Goal: Transaction & Acquisition: Purchase product/service

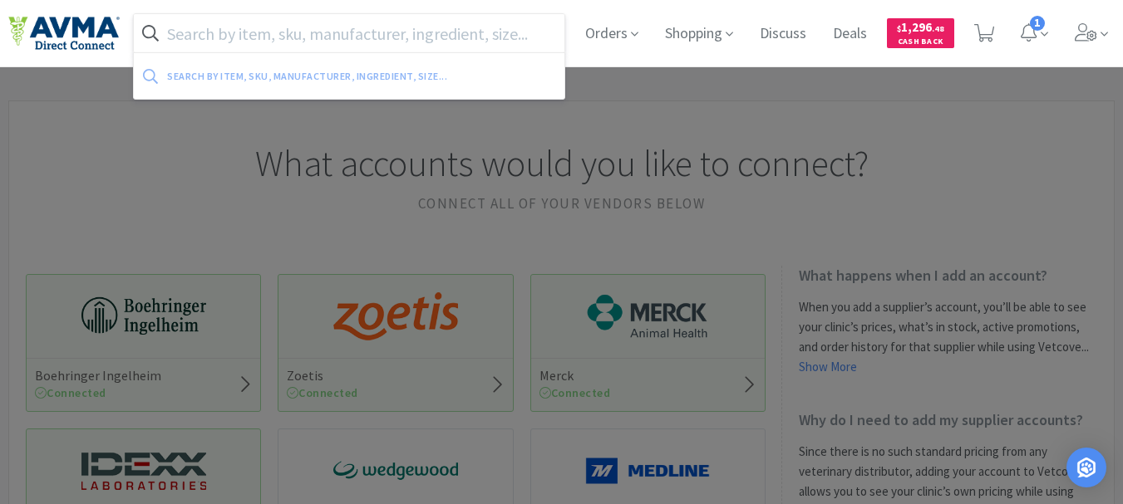
click at [348, 27] on input "text" at bounding box center [349, 33] width 430 height 38
paste input "PVS03124"
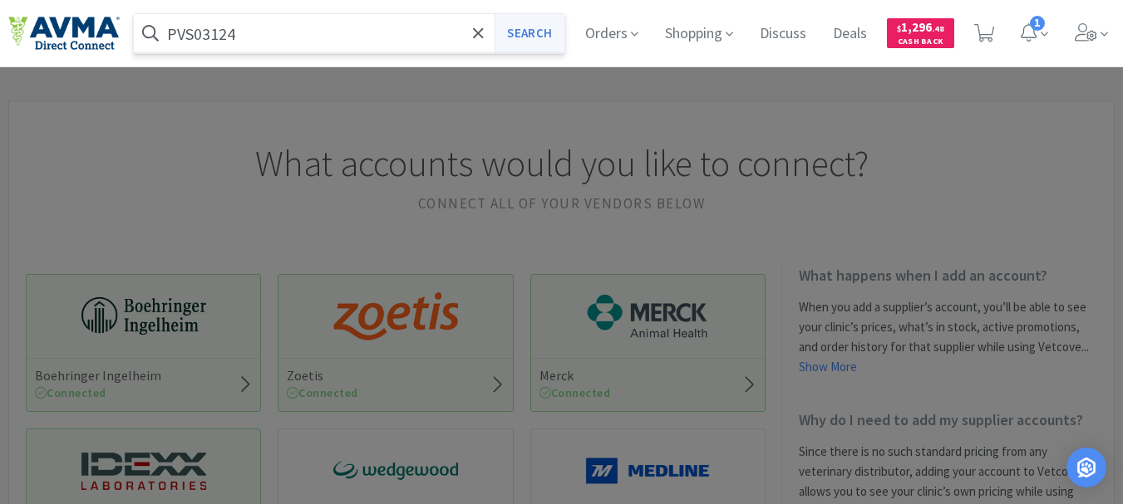
click at [534, 38] on button "Search" at bounding box center [528, 33] width 69 height 38
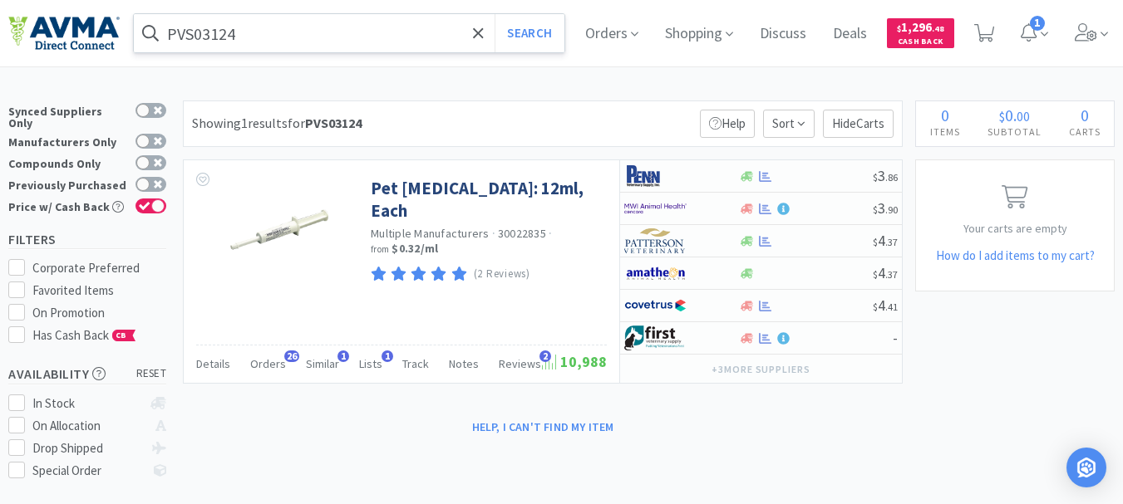
click at [360, 42] on input "PVS03124" at bounding box center [349, 33] width 430 height 38
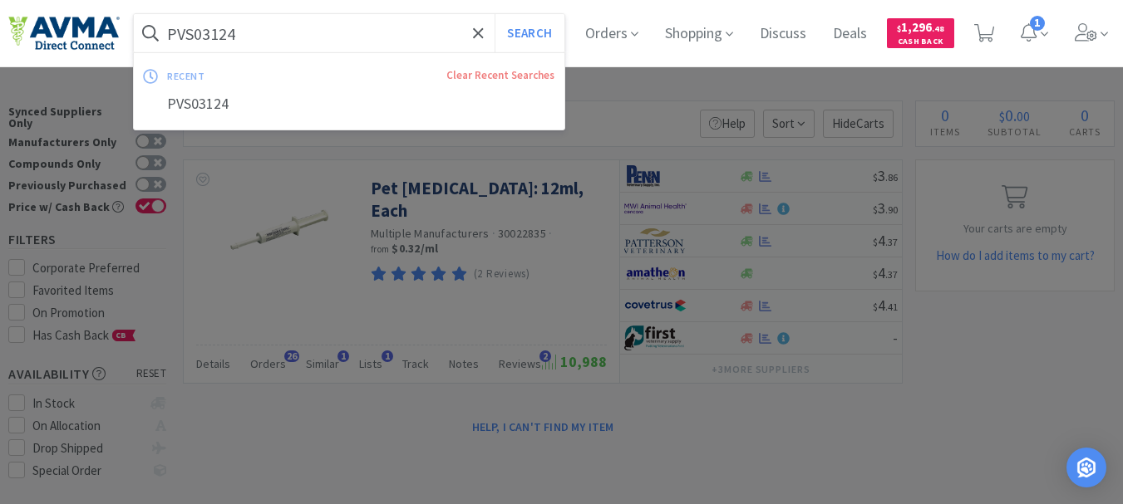
paste input "078363023"
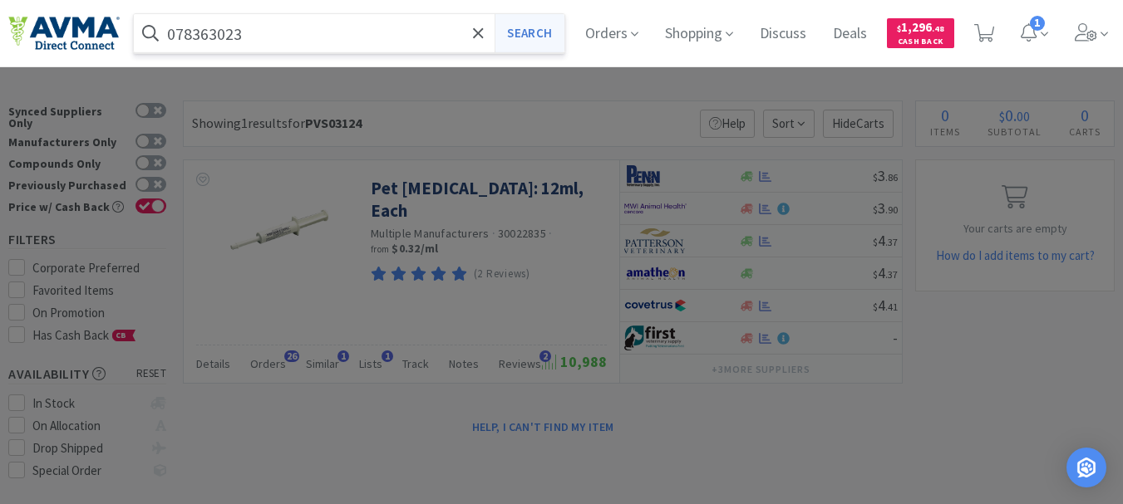
click at [554, 33] on button "Search" at bounding box center [528, 33] width 69 height 38
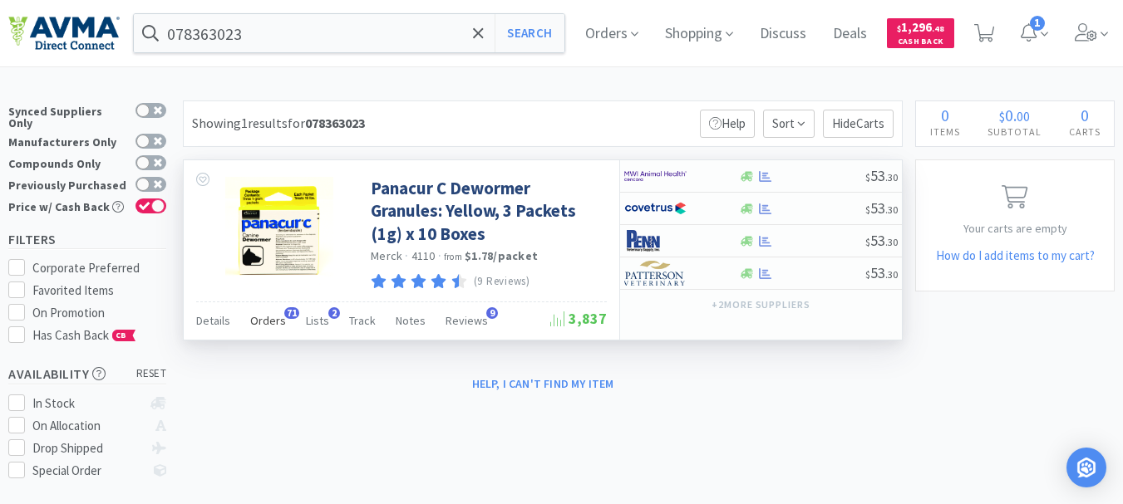
click at [278, 315] on span "Orders" at bounding box center [268, 320] width 36 height 15
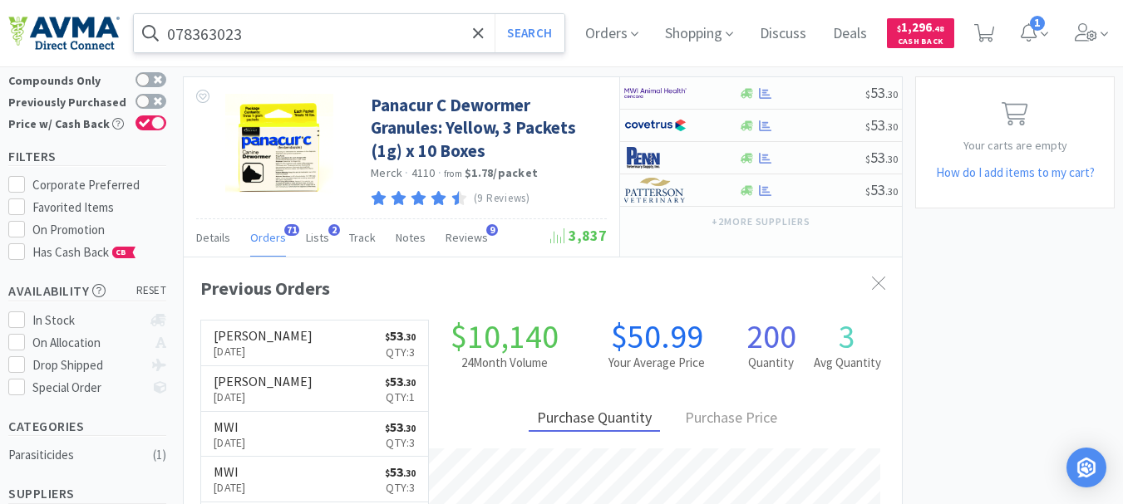
click at [315, 24] on input "078363023" at bounding box center [349, 33] width 430 height 38
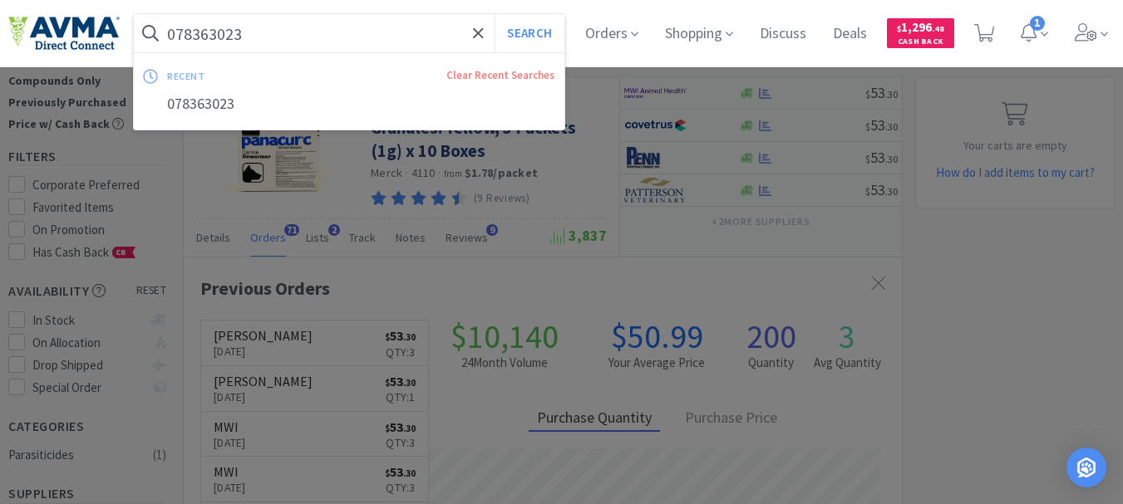
paste input "07.72500.2"
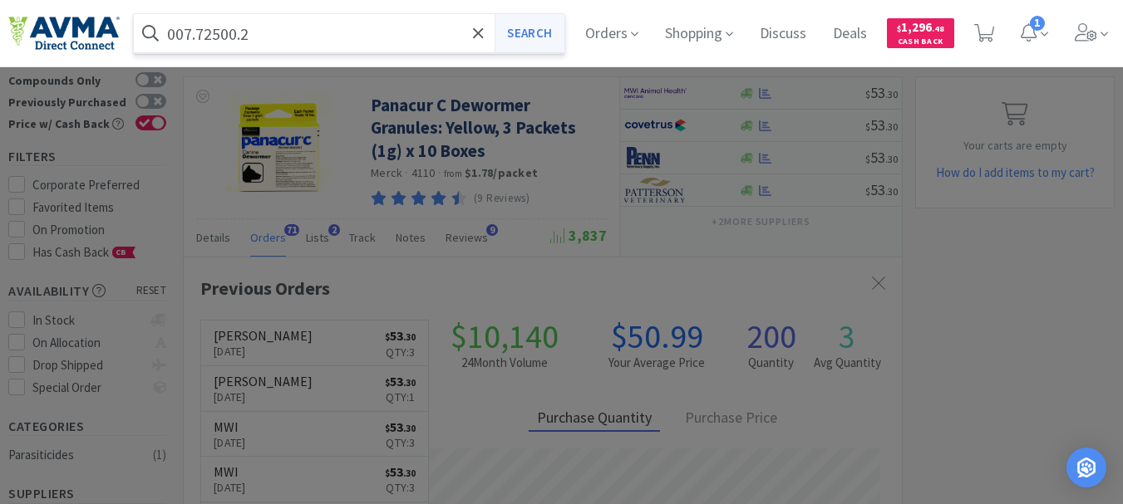
type input "007.72500.2"
click at [548, 42] on button "Search" at bounding box center [528, 33] width 69 height 38
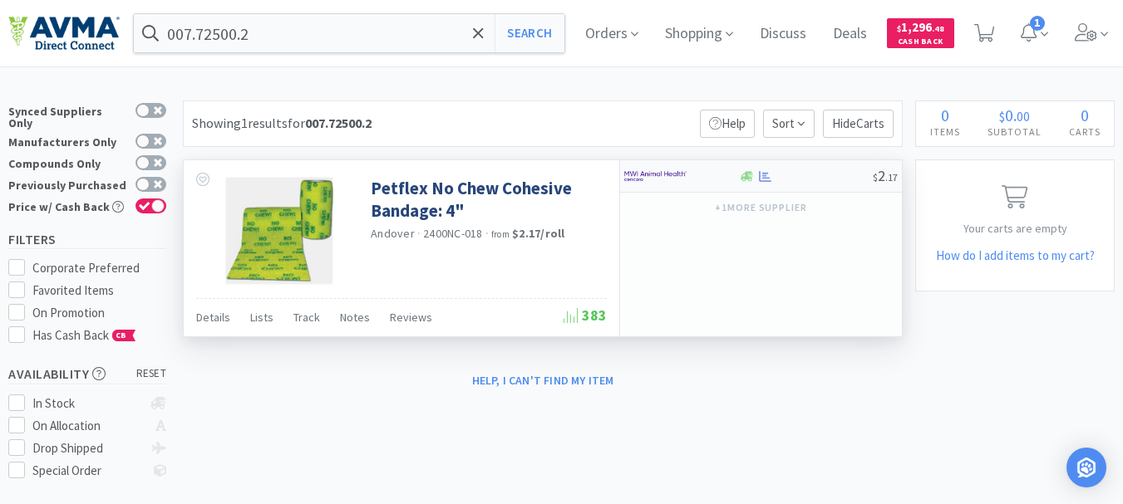
click at [644, 178] on img at bounding box center [655, 176] width 62 height 25
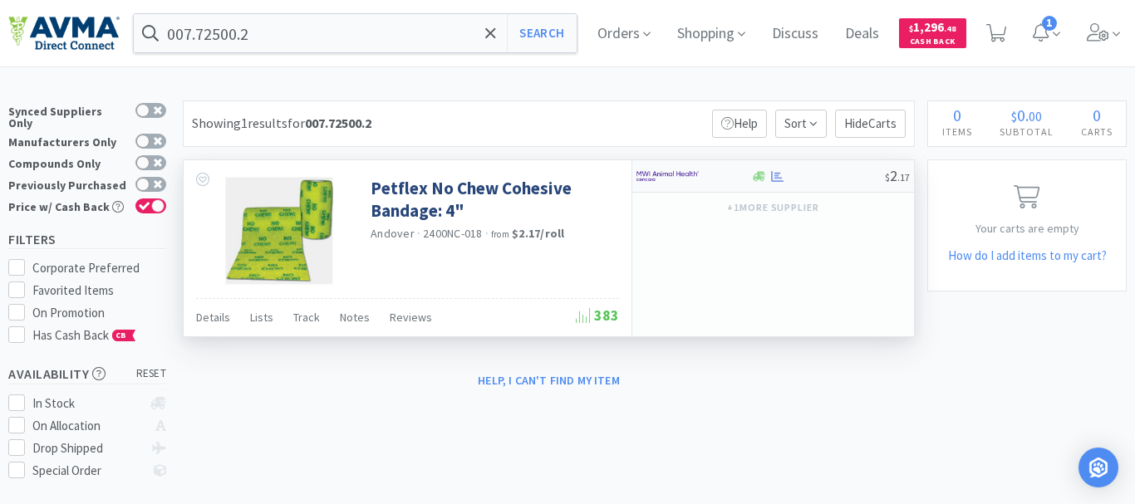
select select "18"
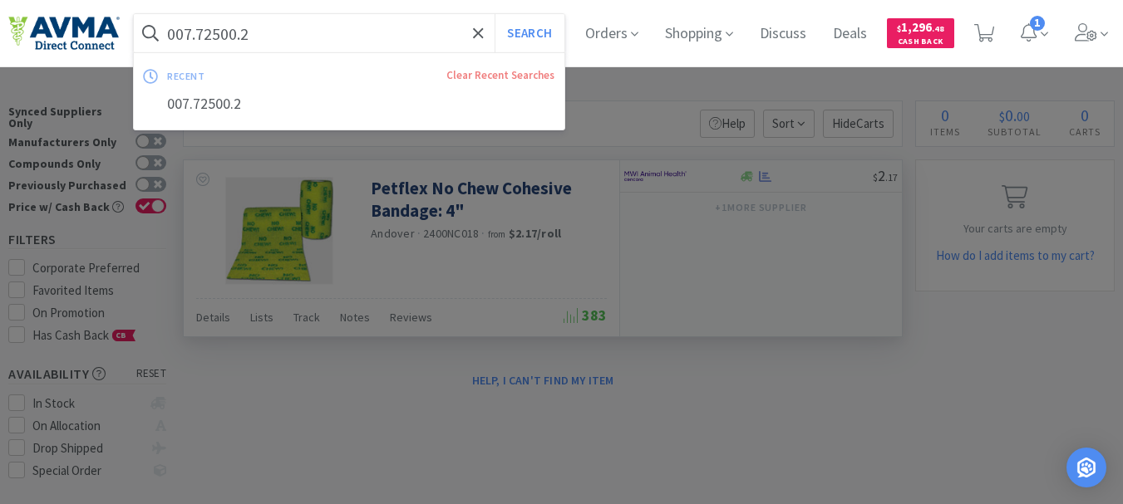
click at [263, 33] on input "007.72500.2" at bounding box center [349, 33] width 430 height 38
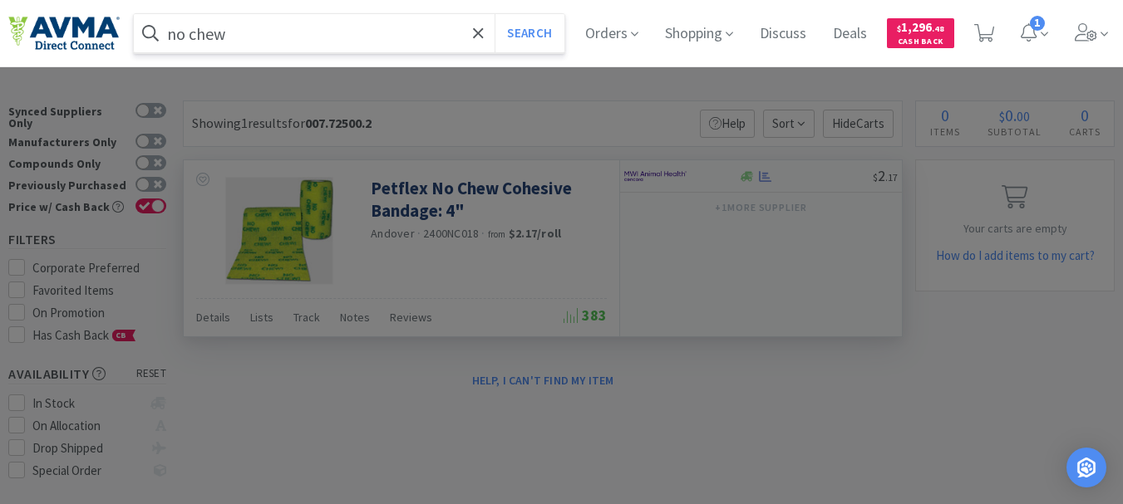
click at [494, 14] on button "Search" at bounding box center [528, 33] width 69 height 38
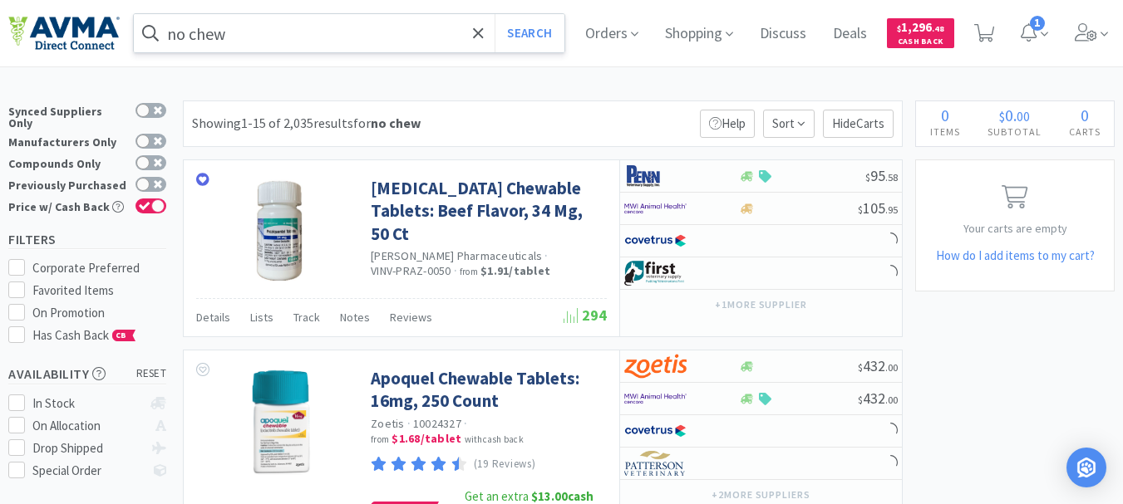
click at [169, 33] on input "no chew" at bounding box center [349, 33] width 430 height 38
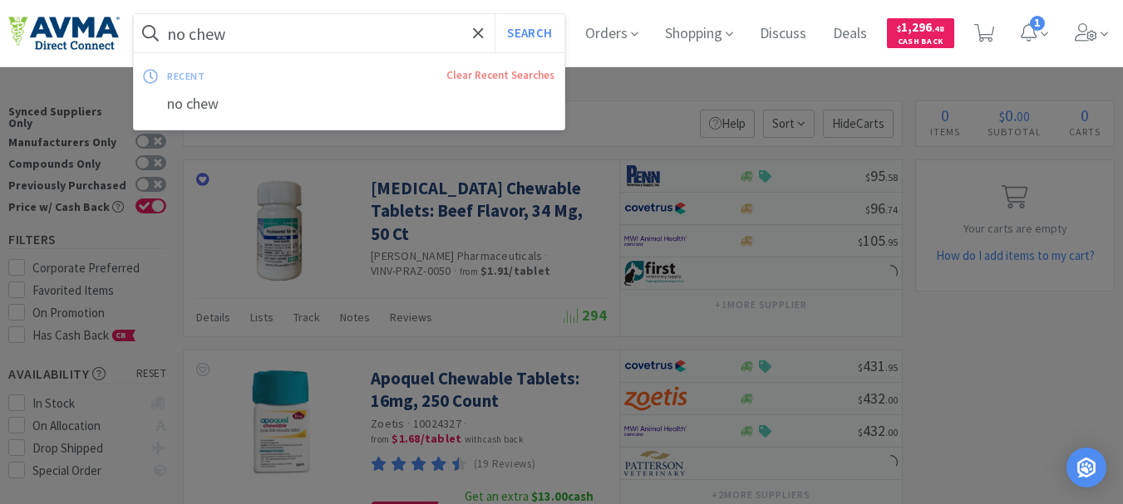
click at [168, 38] on input "no chew" at bounding box center [349, 33] width 430 height 38
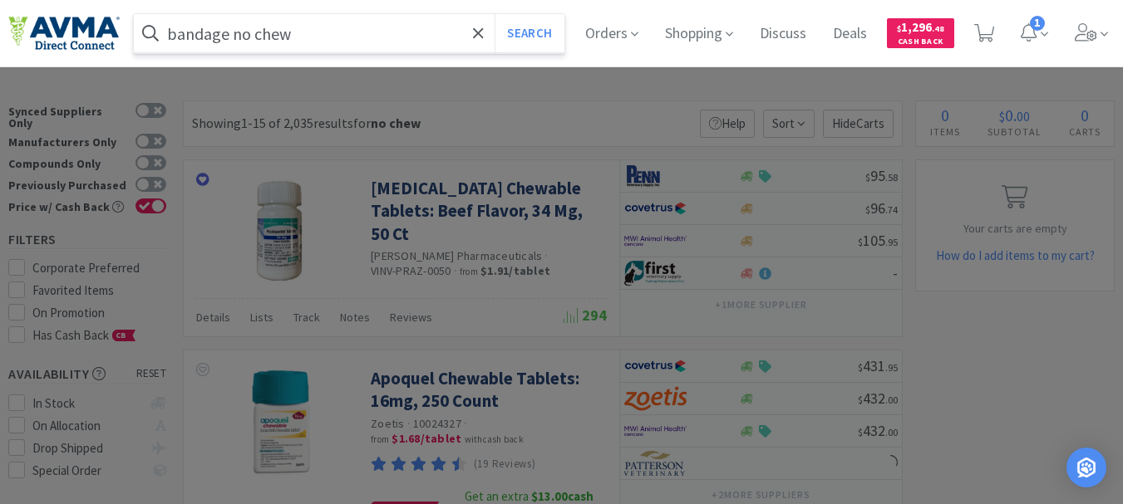
type input "bandage no chew"
click at [494, 14] on button "Search" at bounding box center [528, 33] width 69 height 38
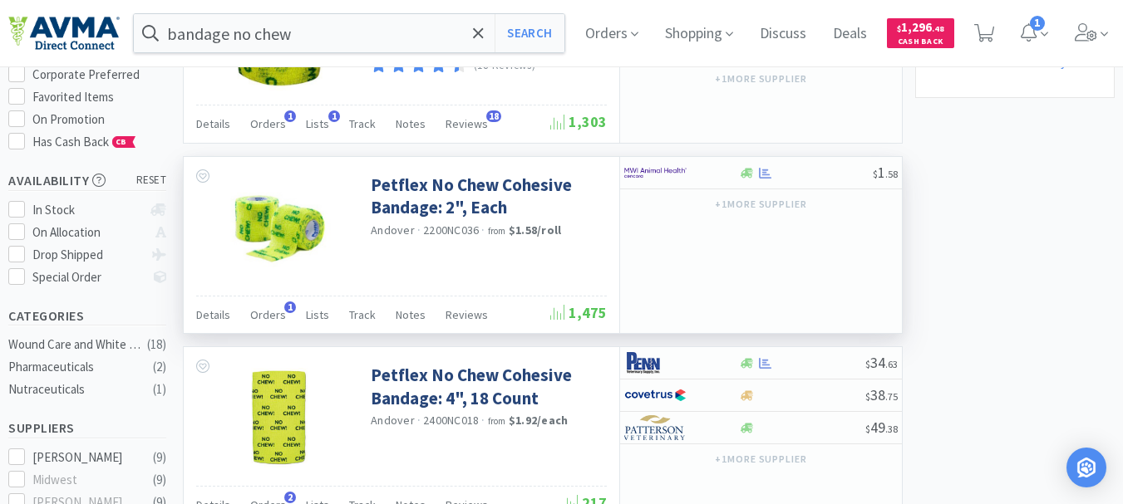
scroll to position [249, 0]
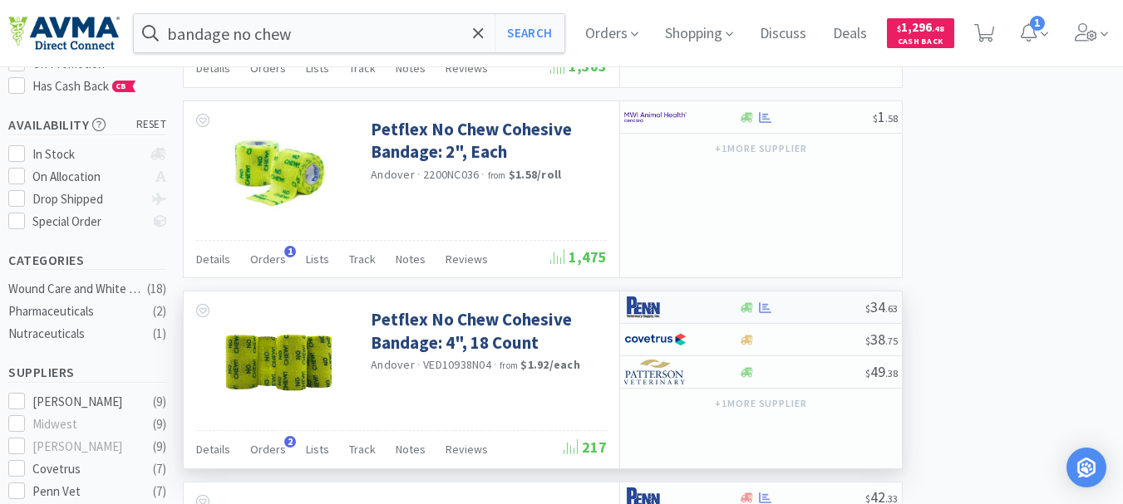
click at [639, 310] on img at bounding box center [655, 307] width 62 height 25
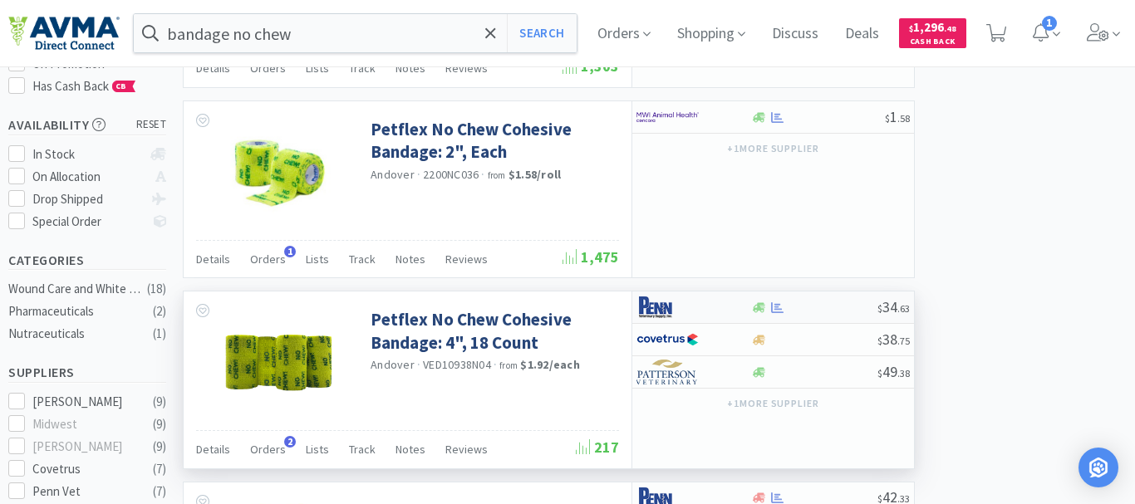
select select "1"
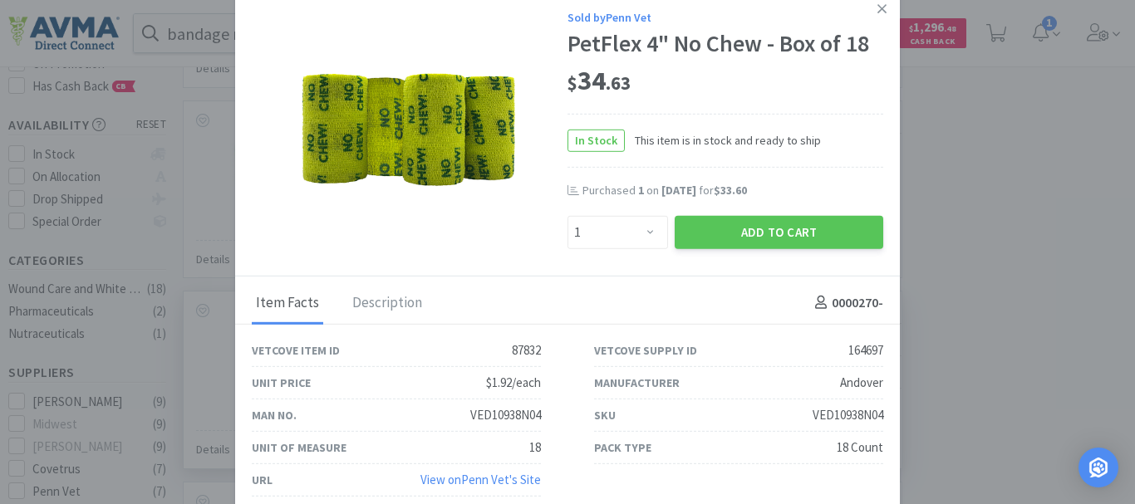
click at [834, 410] on div "VED10938N04" at bounding box center [848, 415] width 71 height 20
copy div "VED10938N04"
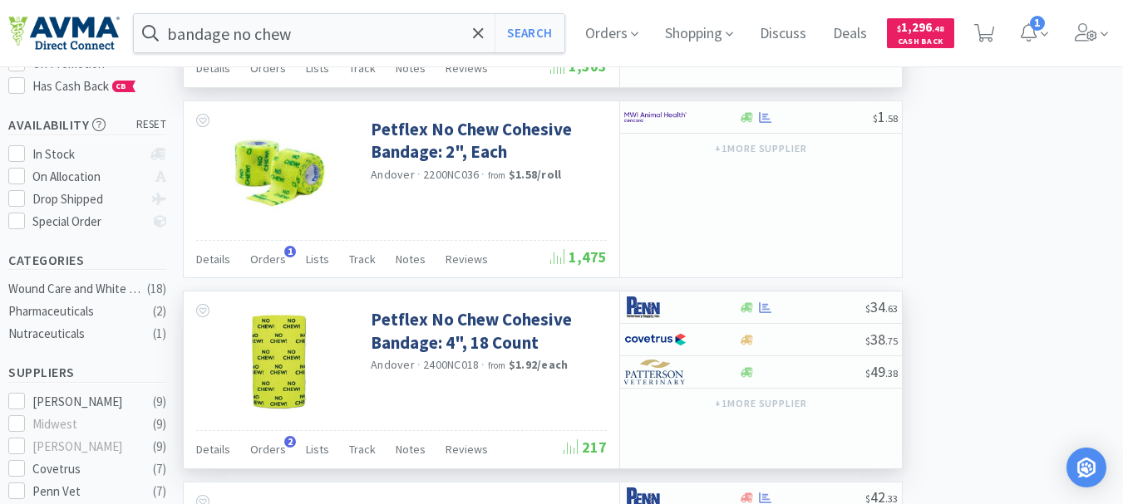
scroll to position [332, 0]
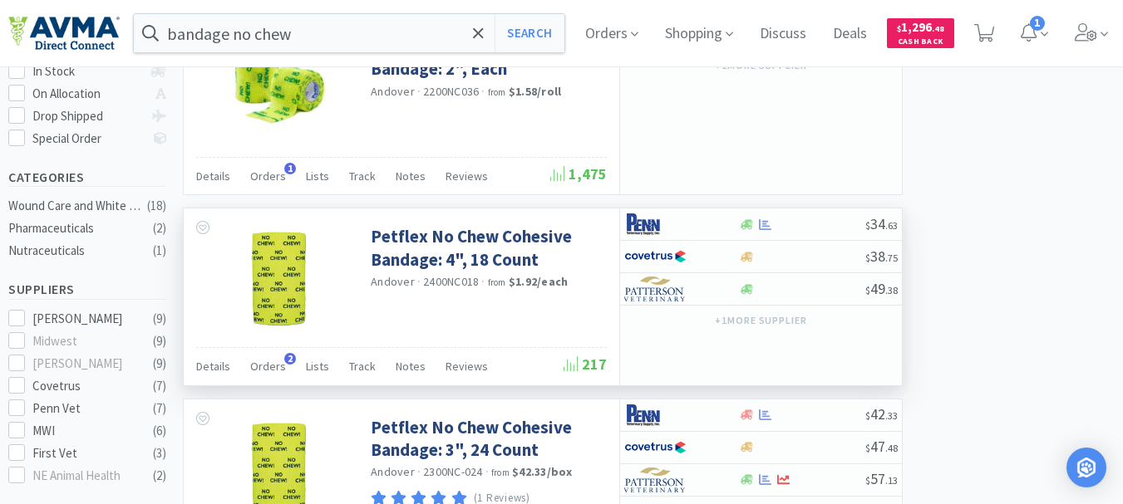
click at [457, 281] on span "2400NC018" at bounding box center [451, 281] width 56 height 15
copy span "2400NC018"
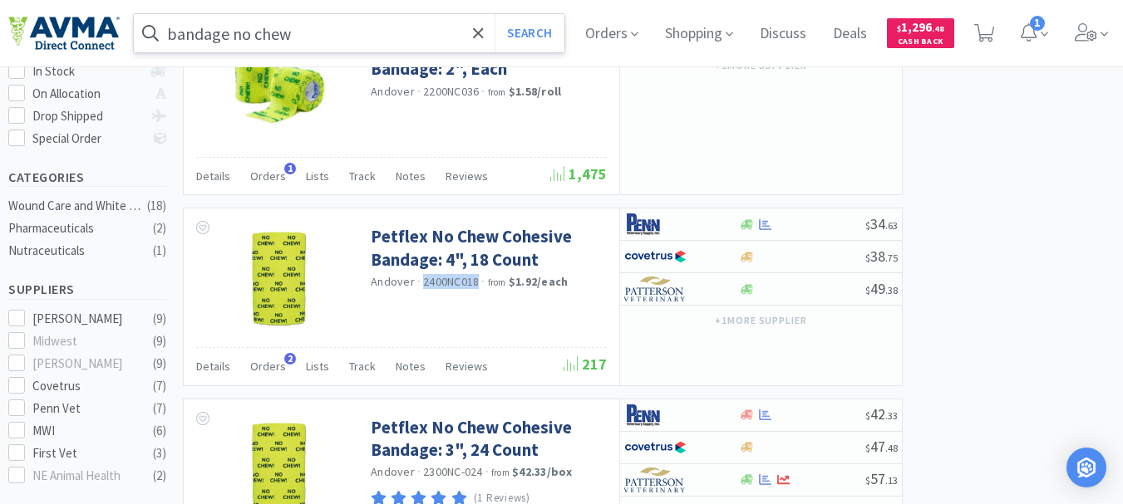
click at [282, 31] on input "bandage no chew" at bounding box center [349, 33] width 430 height 38
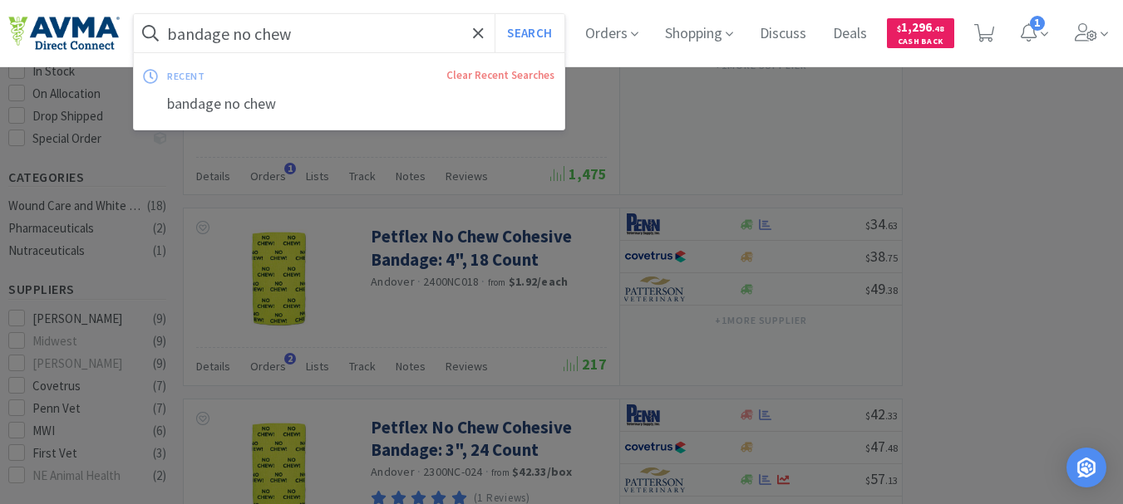
paste input "032296"
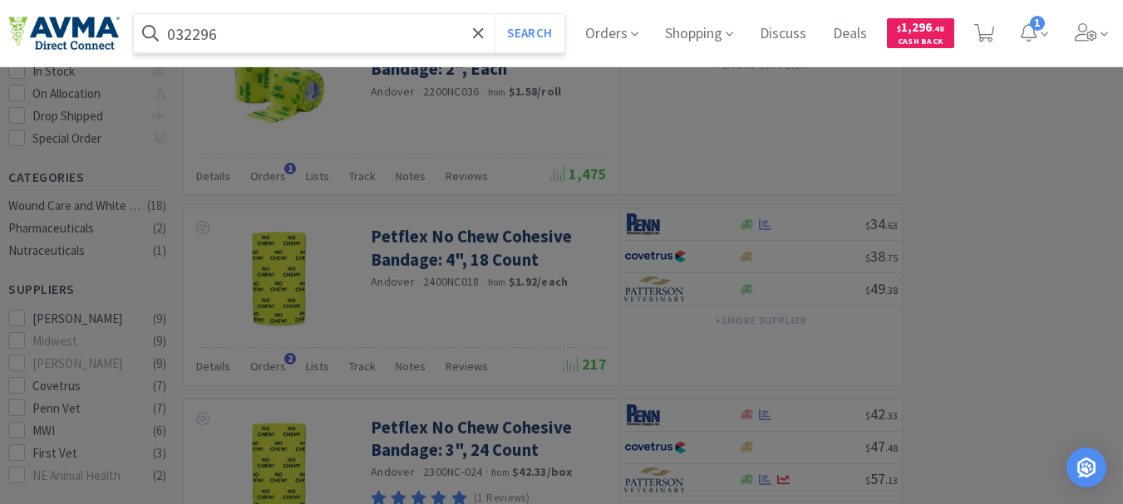
click at [494, 14] on button "Search" at bounding box center [528, 33] width 69 height 38
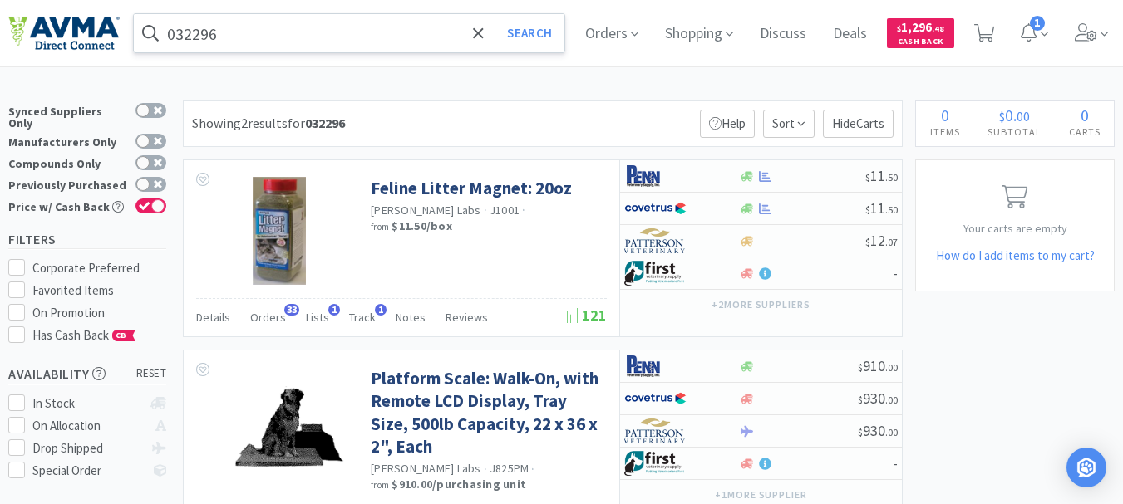
click at [258, 15] on input "032296" at bounding box center [349, 33] width 430 height 38
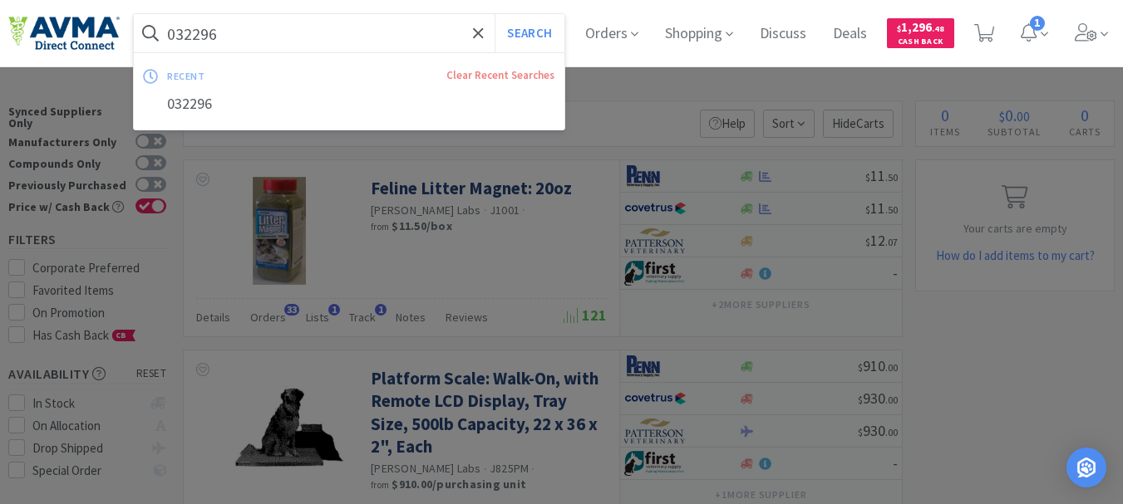
click at [254, 27] on input "032296" at bounding box center [349, 33] width 430 height 38
click at [253, 28] on input "032296" at bounding box center [349, 33] width 430 height 38
click at [202, 32] on input "032296" at bounding box center [349, 33] width 430 height 38
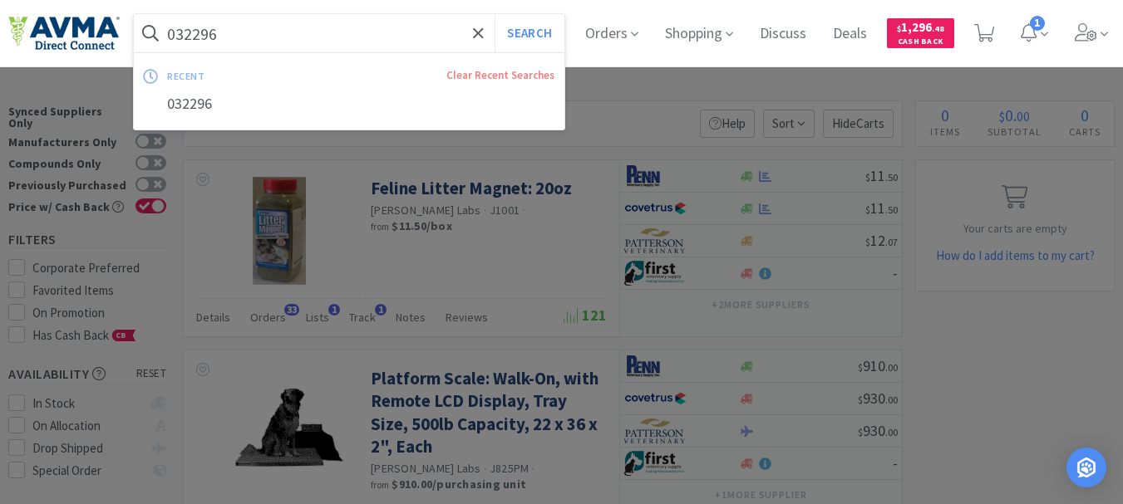
paste input "5862"
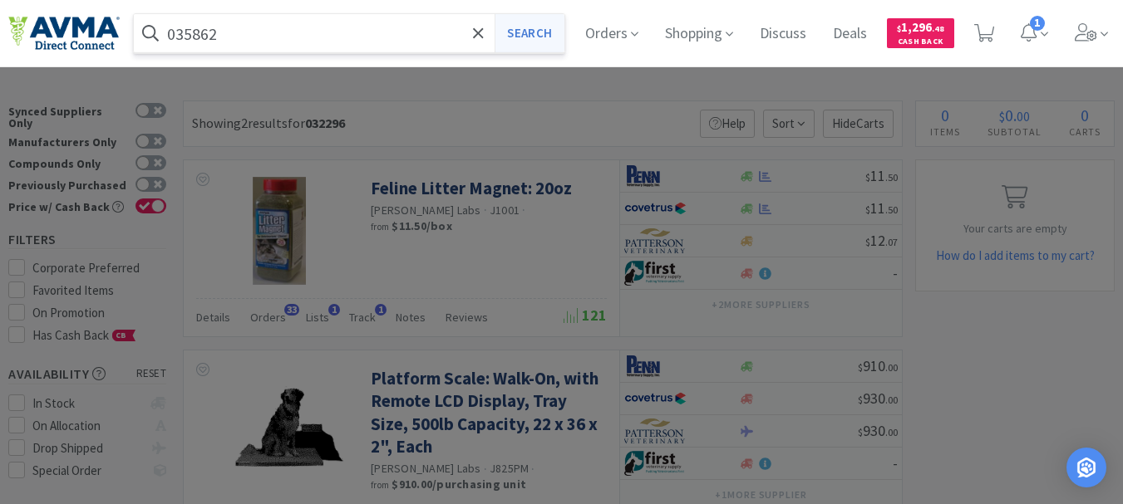
click at [559, 35] on button "Search" at bounding box center [528, 33] width 69 height 38
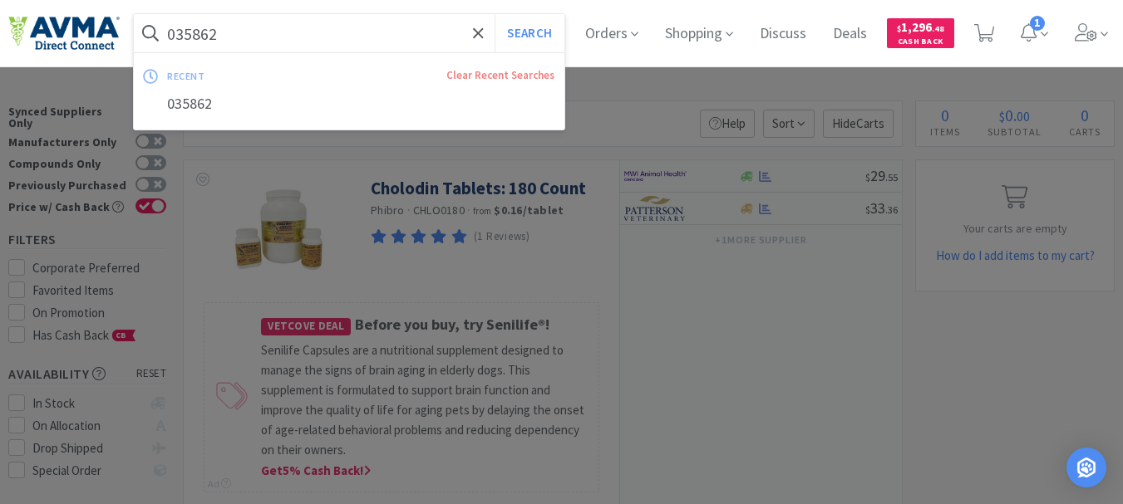
click at [250, 24] on input "035862" at bounding box center [349, 33] width 430 height 38
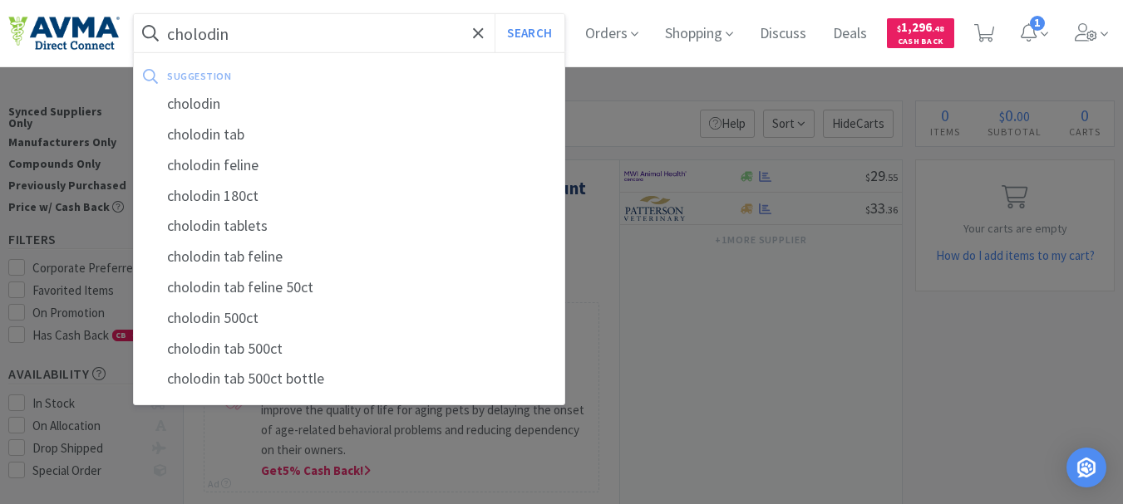
click at [494, 14] on button "Search" at bounding box center [528, 33] width 69 height 38
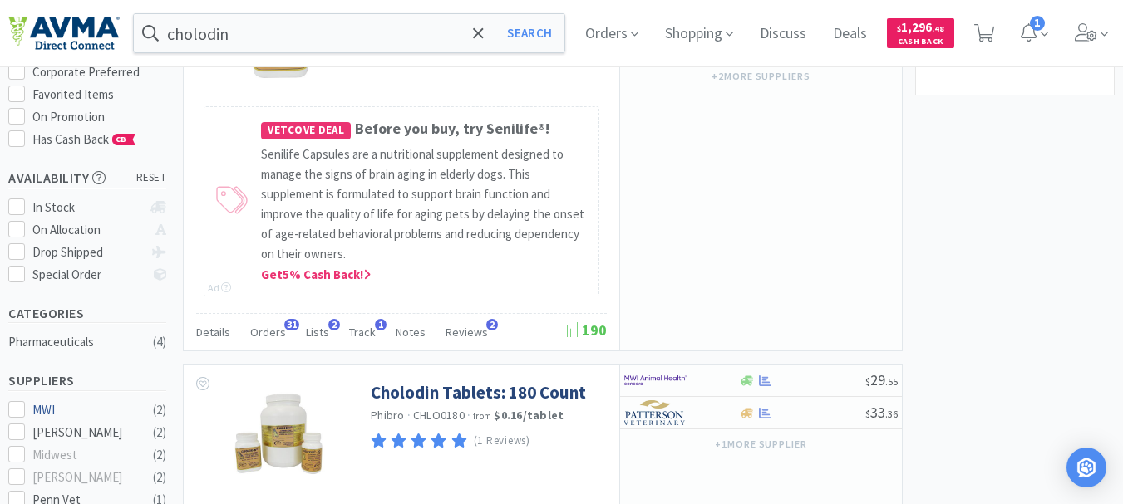
scroll to position [166, 0]
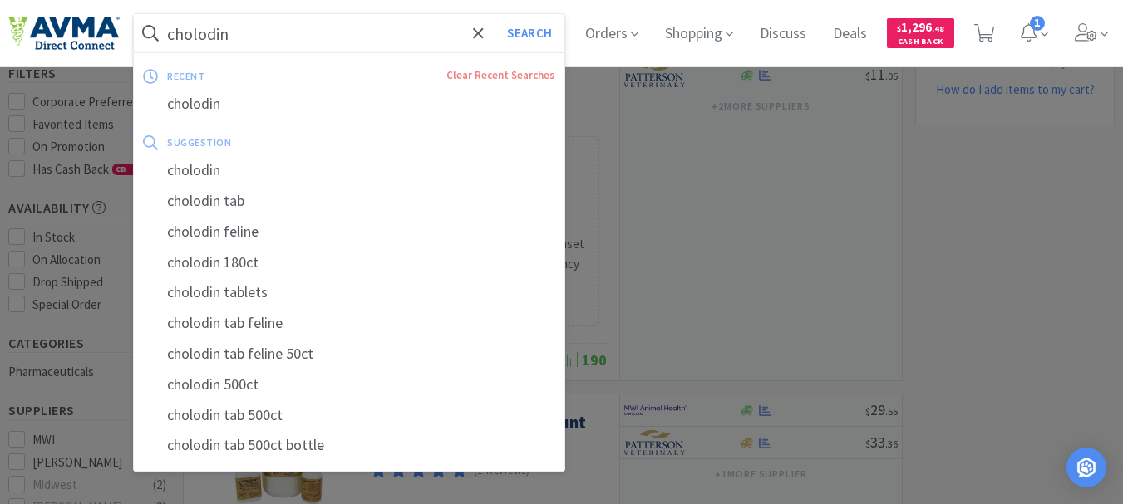
click at [283, 42] on input "cholodin" at bounding box center [349, 33] width 430 height 38
paste input "061031"
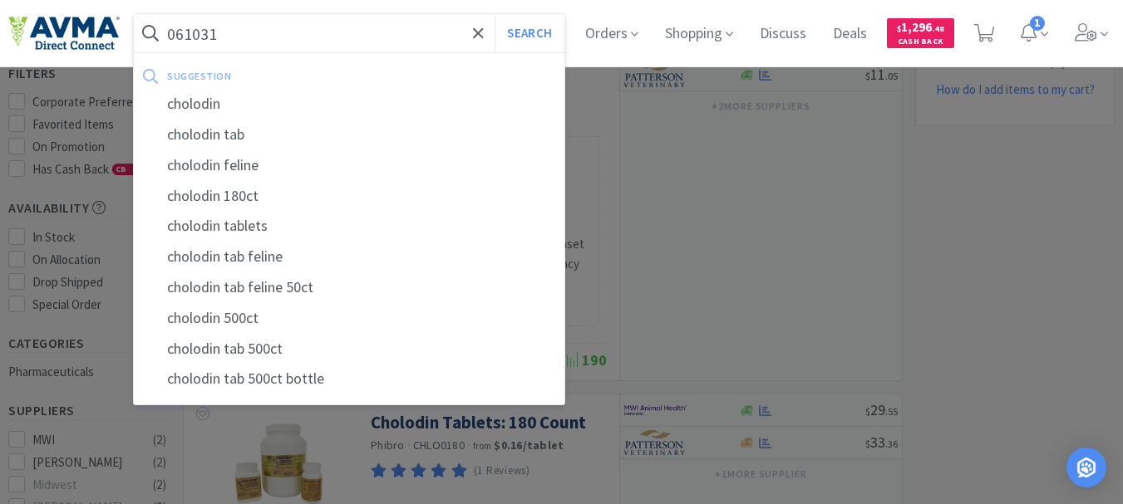
click at [494, 14] on button "Search" at bounding box center [528, 33] width 69 height 38
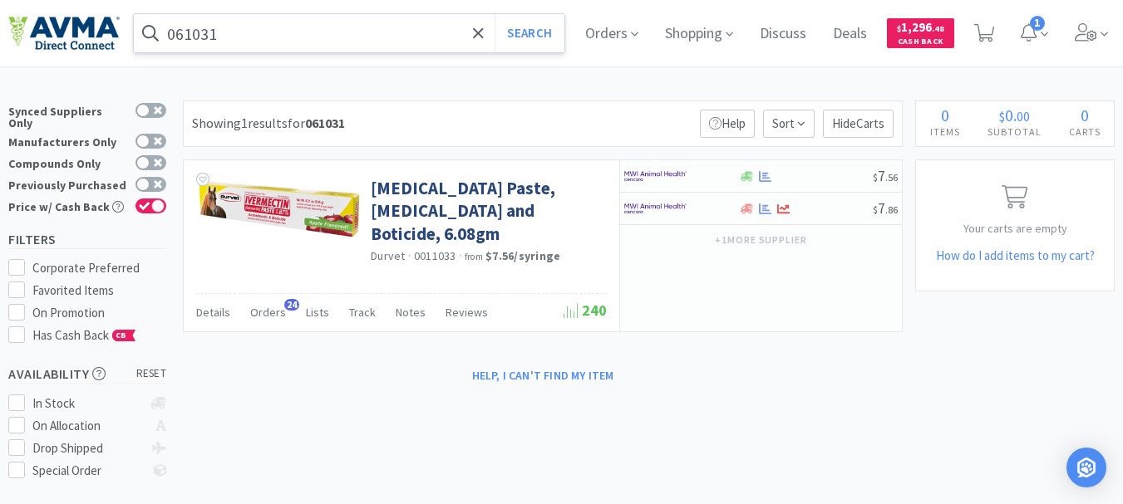
click at [295, 32] on input "061031" at bounding box center [349, 33] width 430 height 38
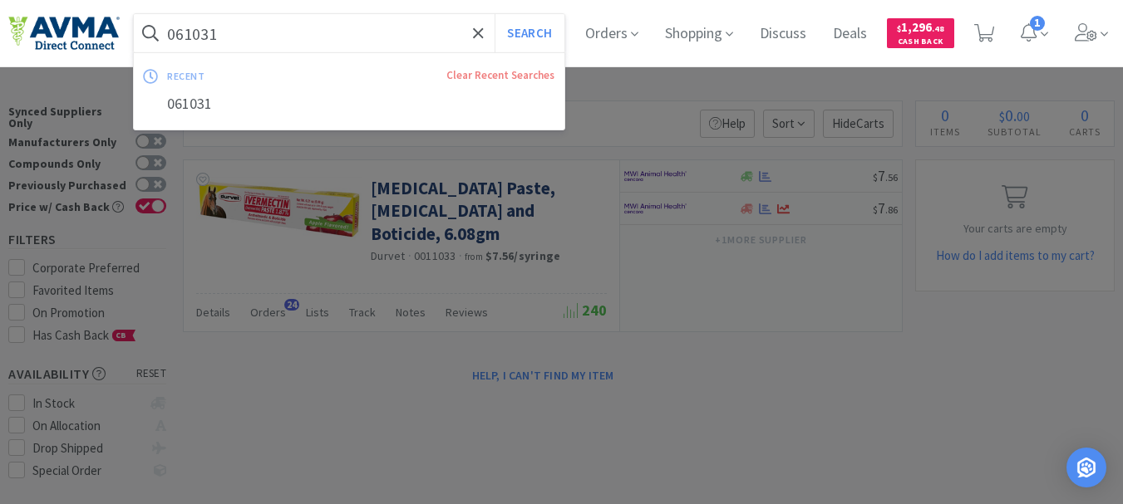
paste input "51496"
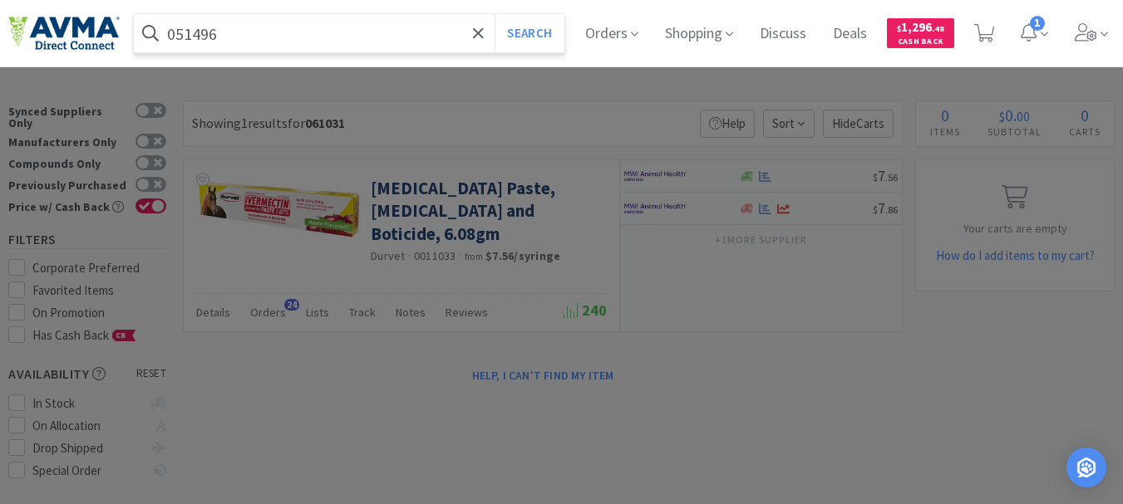
type input "051496"
click at [494, 14] on button "Search" at bounding box center [528, 33] width 69 height 38
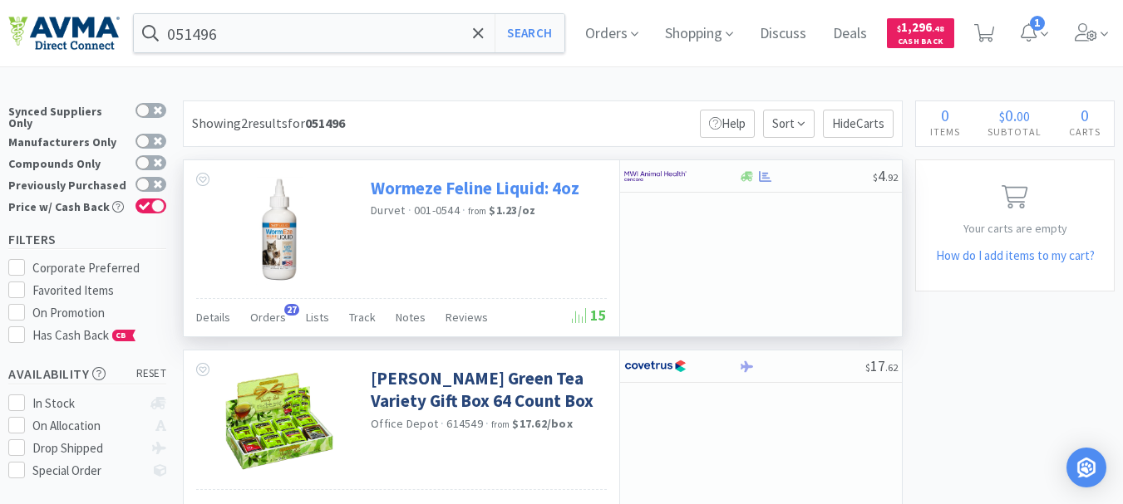
click at [476, 193] on link "Wormeze Feline Liquid: 4oz" at bounding box center [475, 188] width 209 height 22
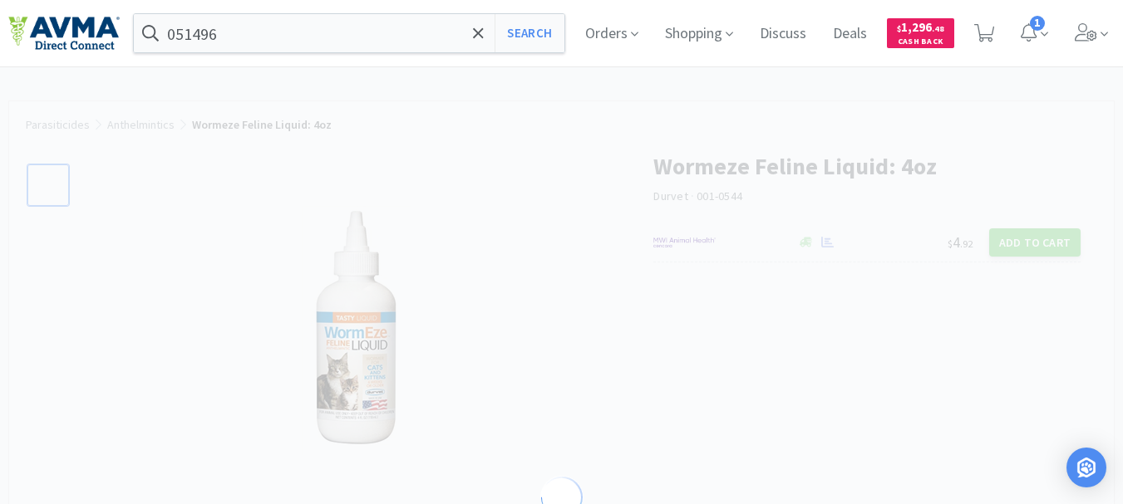
select select "220904"
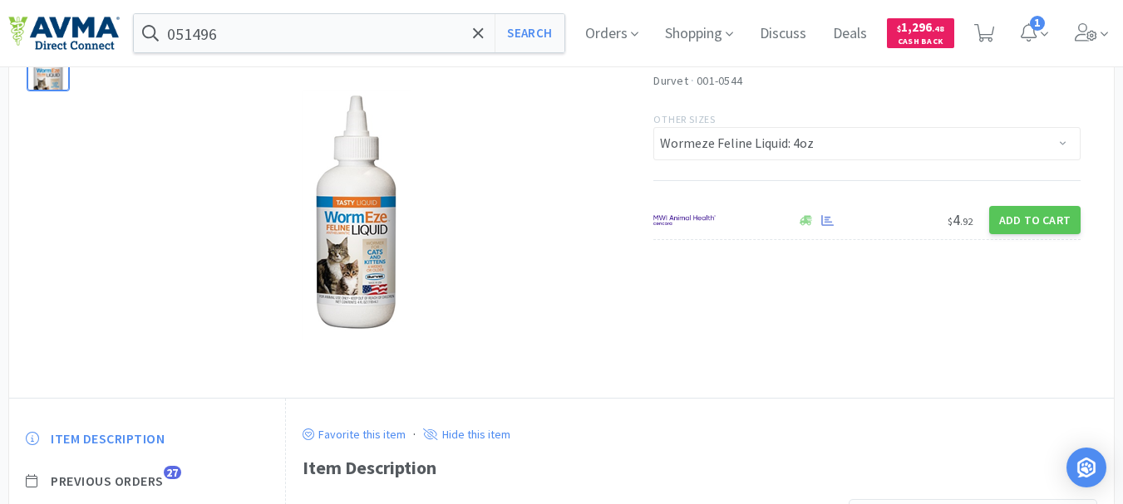
scroll to position [114, 0]
click at [283, 23] on input "051496" at bounding box center [349, 33] width 430 height 38
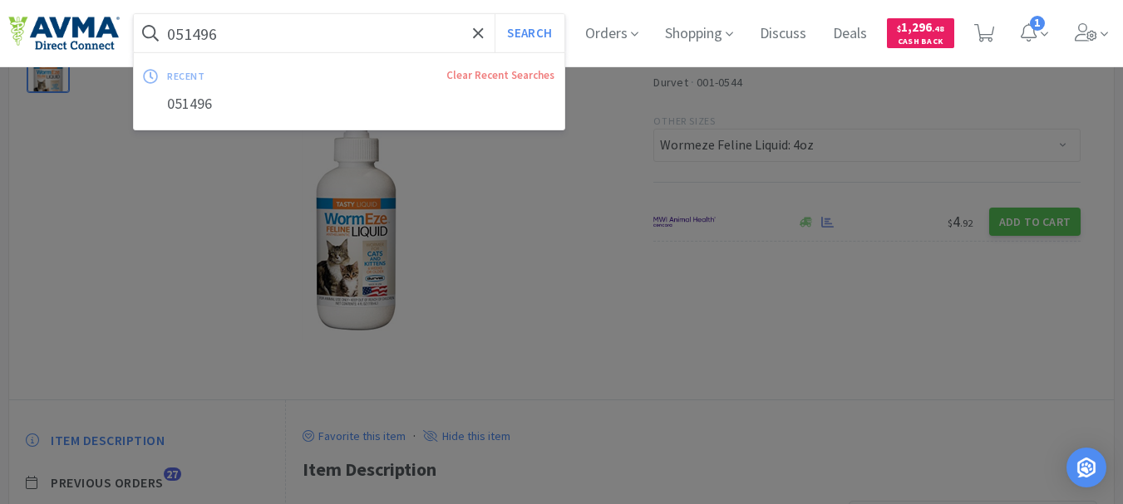
paste input "11842"
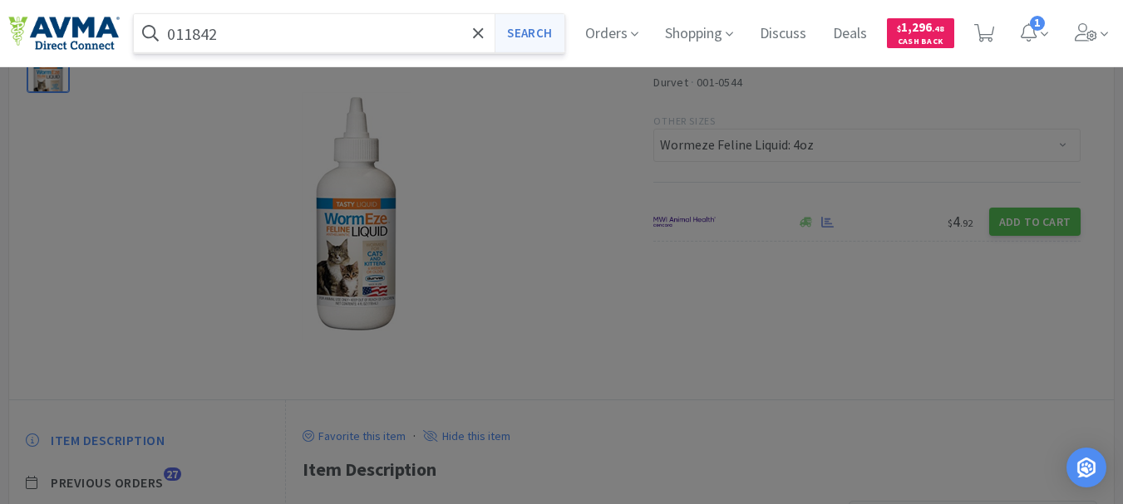
click at [524, 32] on button "Search" at bounding box center [528, 33] width 69 height 38
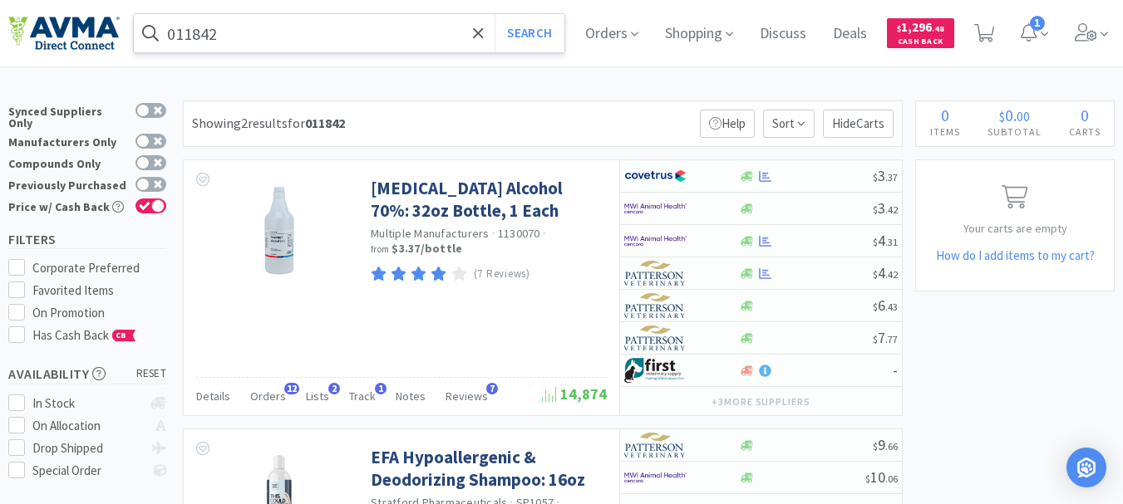
click at [281, 24] on input "011842" at bounding box center [349, 33] width 430 height 38
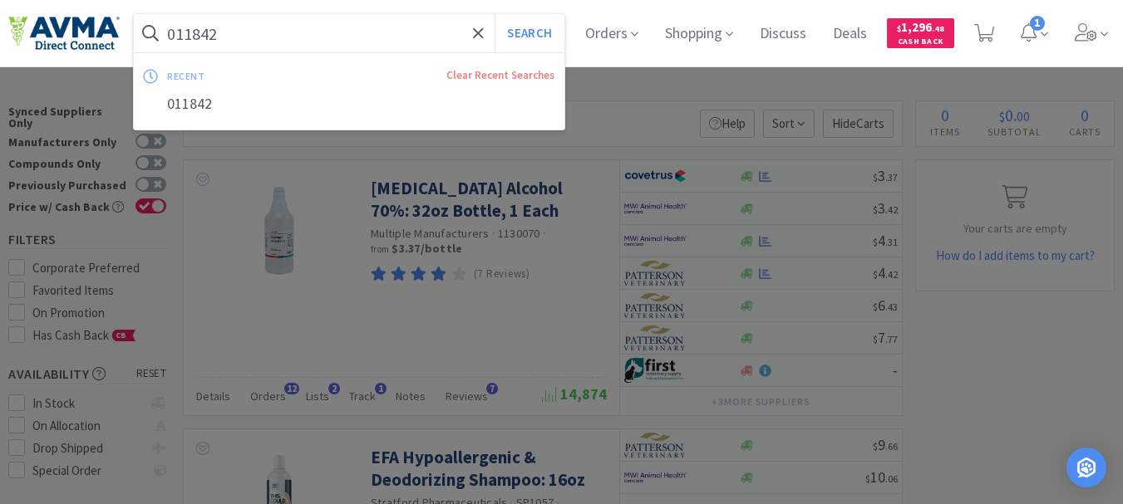
paste input "2737"
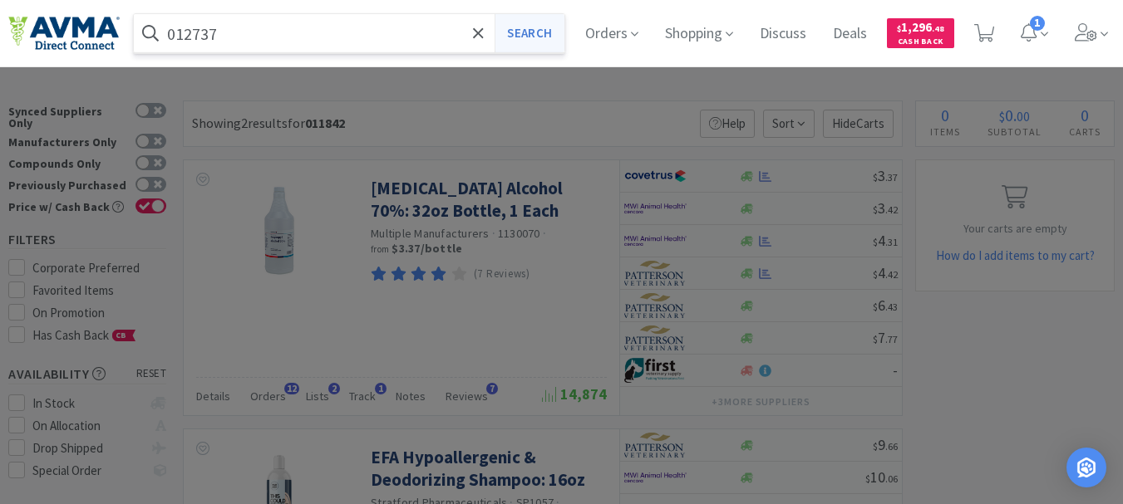
click at [553, 30] on button "Search" at bounding box center [528, 33] width 69 height 38
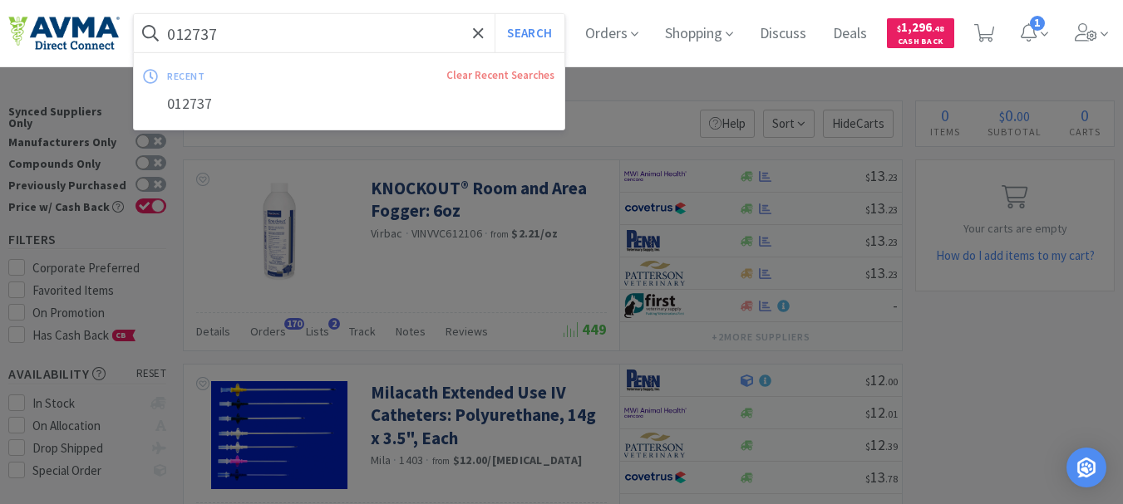
click at [257, 28] on input "012737" at bounding box center [349, 33] width 430 height 38
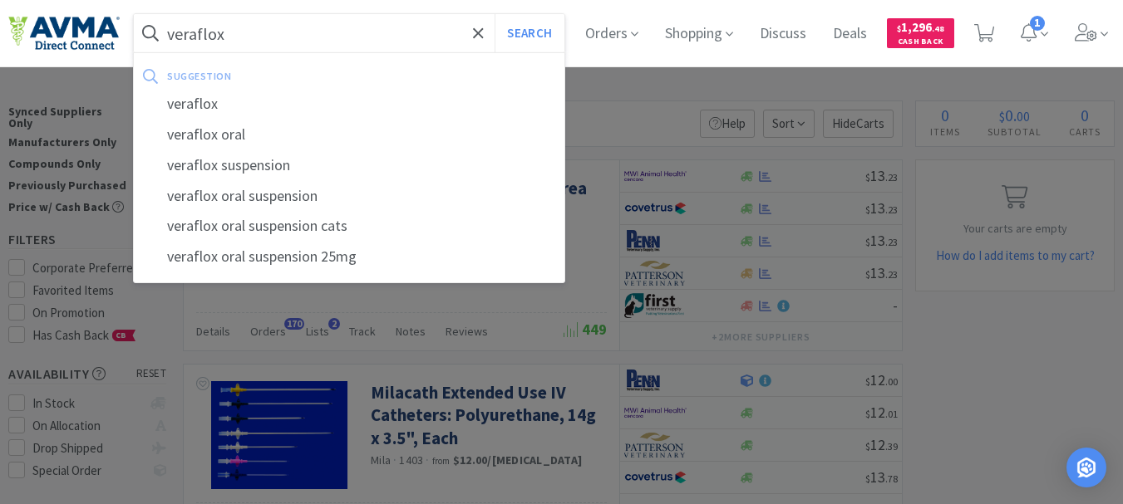
click at [494, 14] on button "Search" at bounding box center [528, 33] width 69 height 38
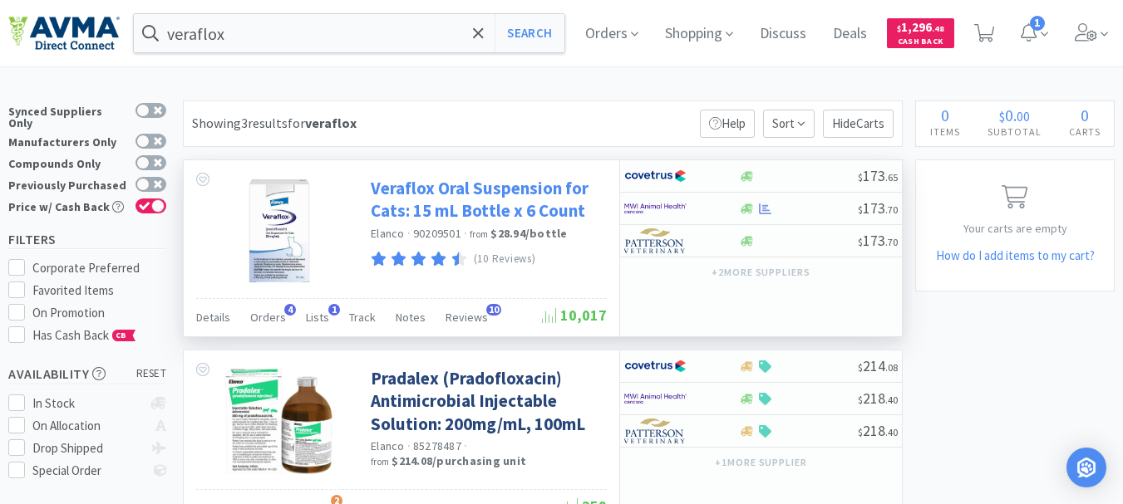
click at [432, 206] on link "Veraflox Oral Suspension for Cats: 15 mL Bottle x 6 Count" at bounding box center [487, 200] width 232 height 46
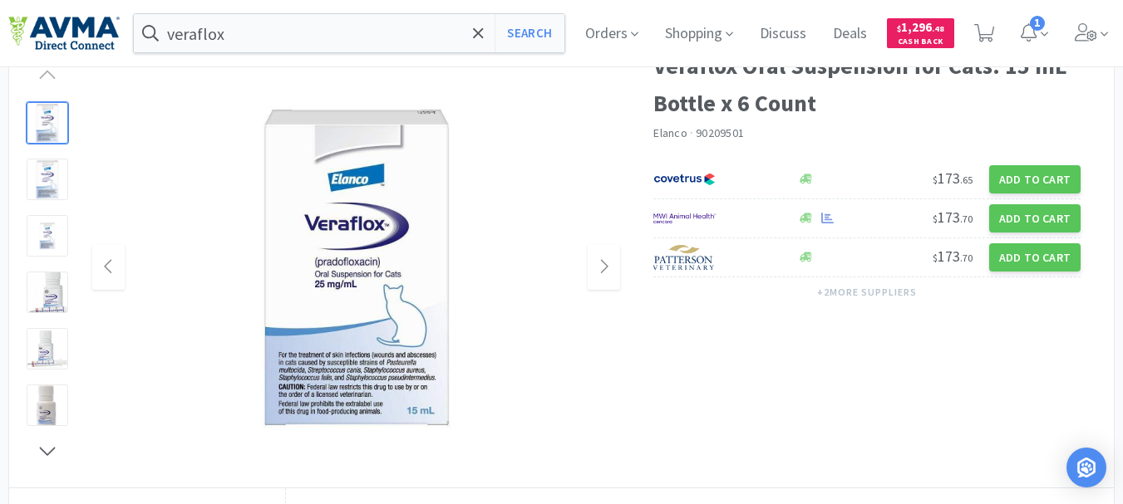
scroll to position [130, 0]
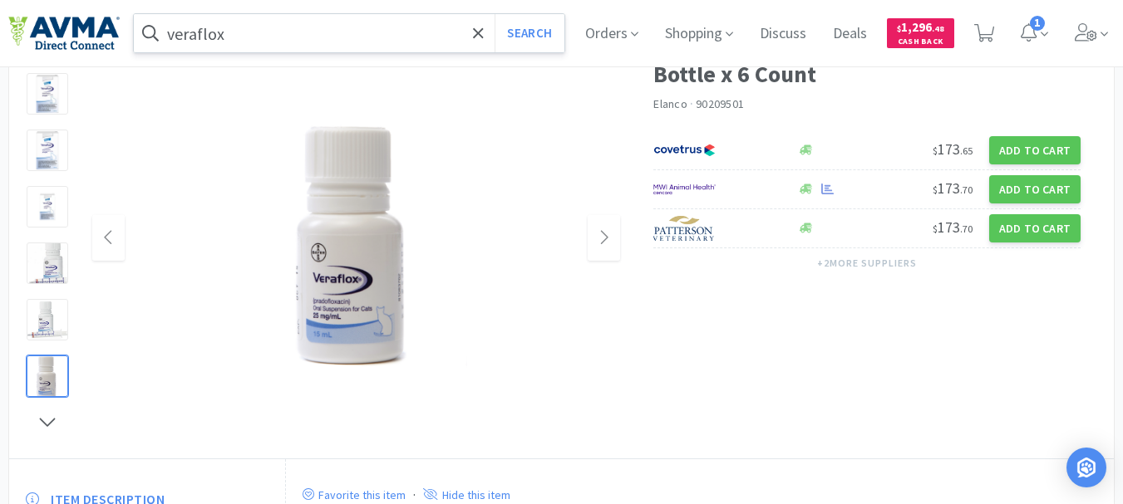
click at [259, 42] on input "veraflox" at bounding box center [349, 33] width 430 height 38
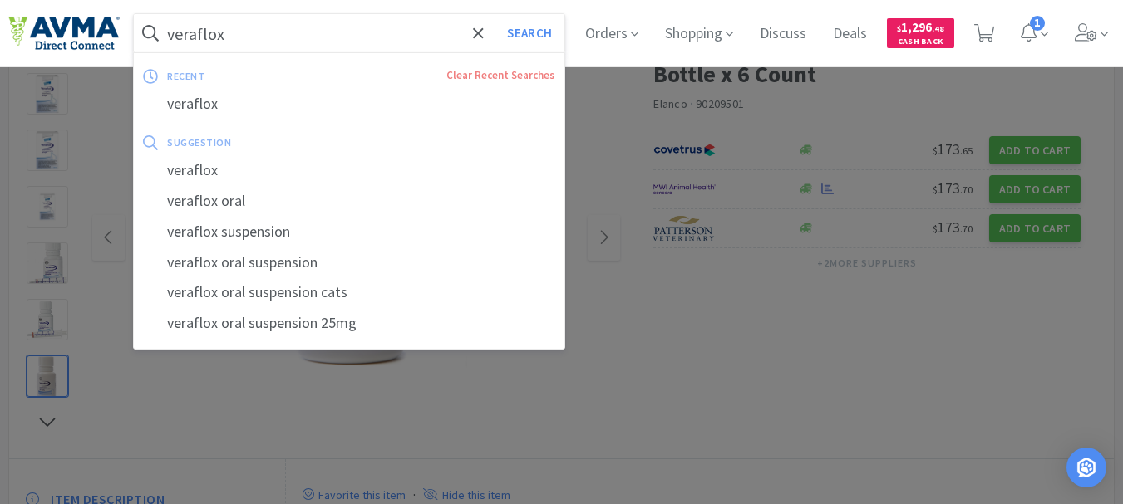
paste input "078085129"
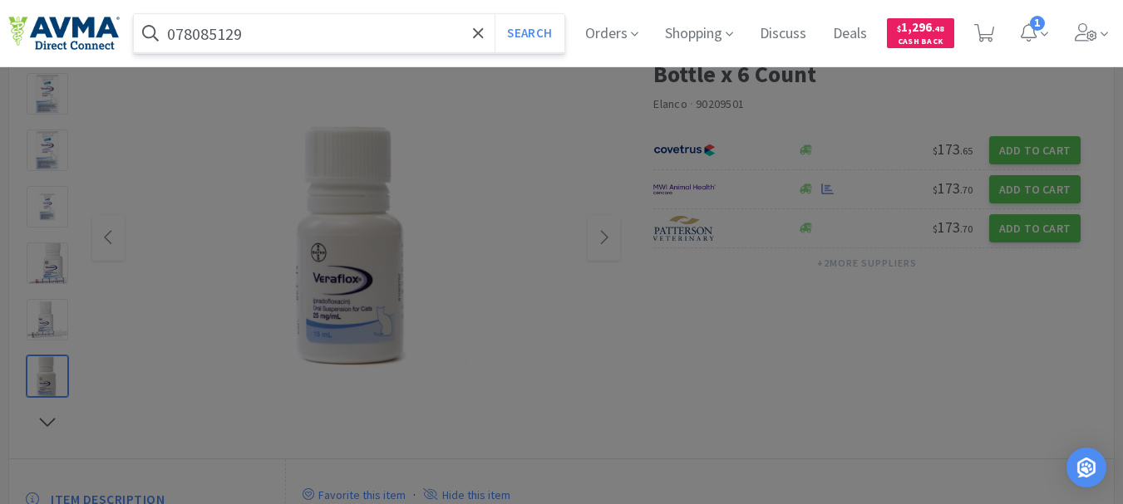
click at [494, 14] on button "Search" at bounding box center [528, 33] width 69 height 38
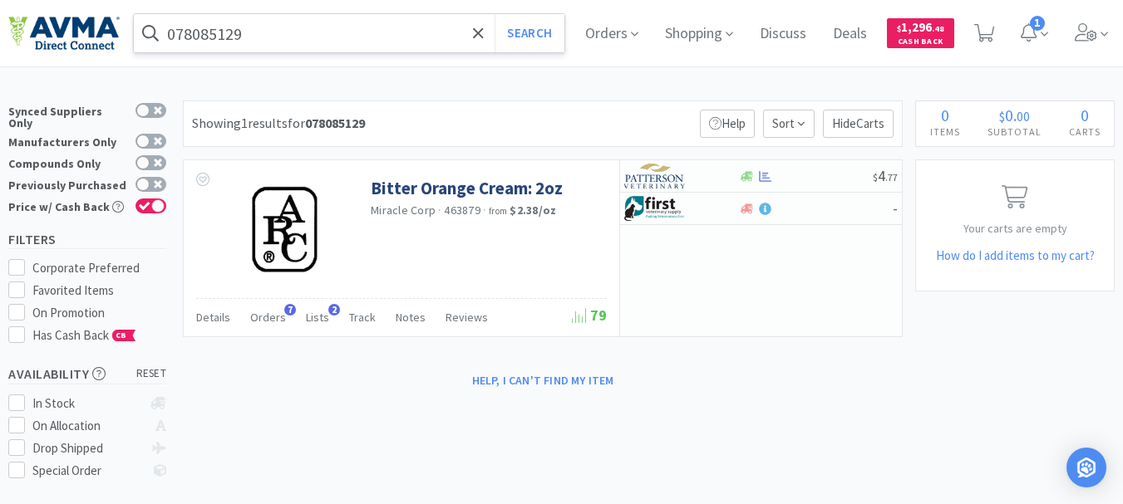
click at [271, 27] on input "078085129" at bounding box center [349, 33] width 430 height 38
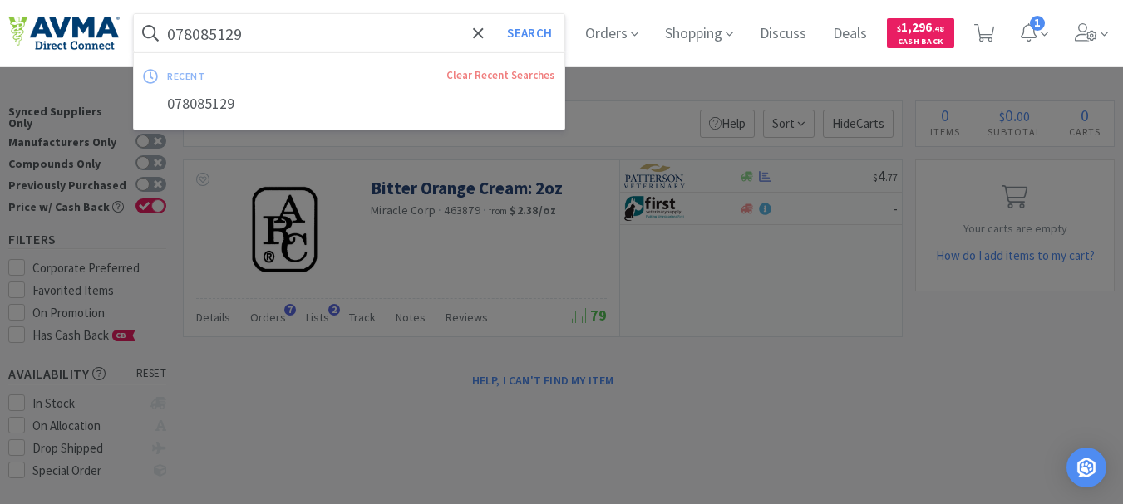
paste input "938672"
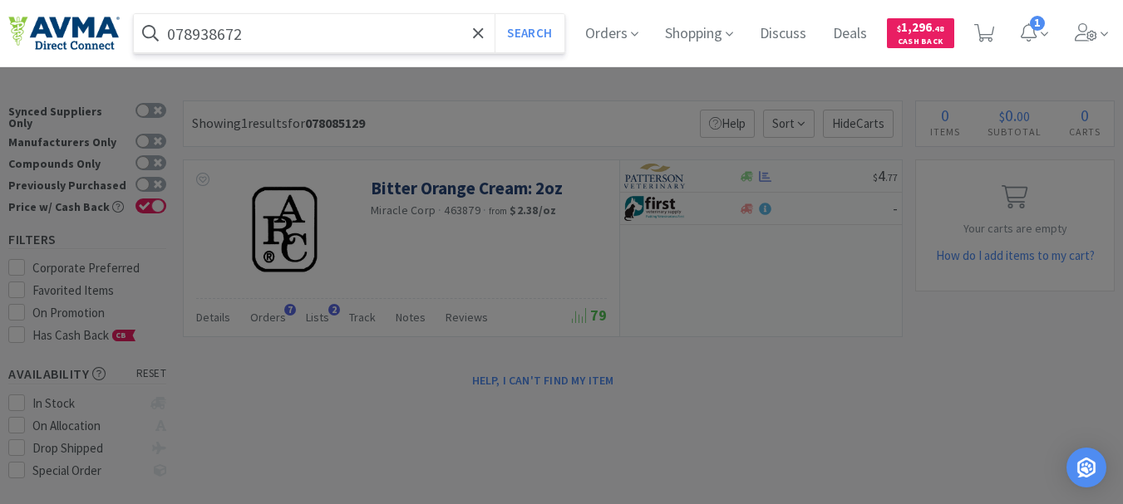
click at [494, 14] on button "Search" at bounding box center [528, 33] width 69 height 38
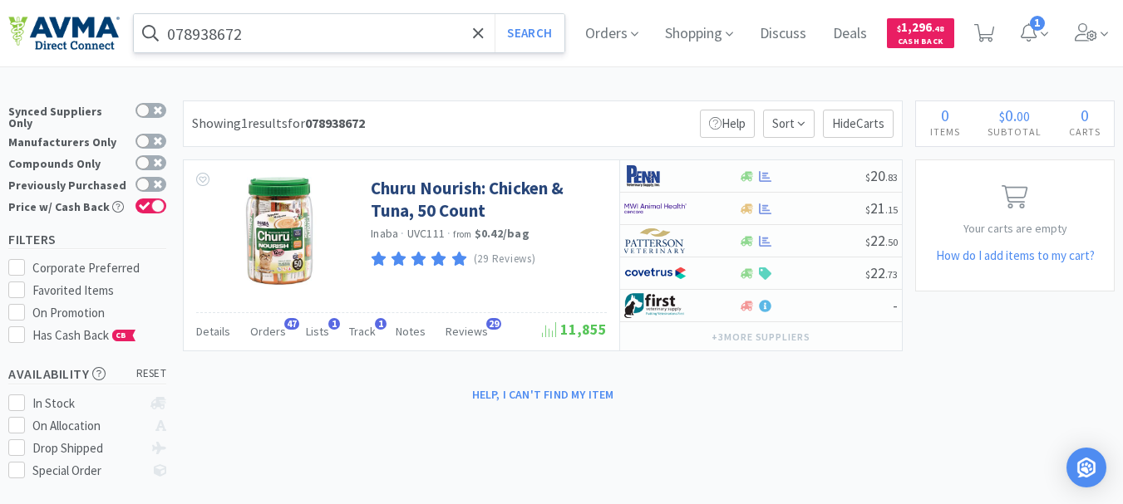
click at [273, 26] on input "078938672" at bounding box center [349, 33] width 430 height 38
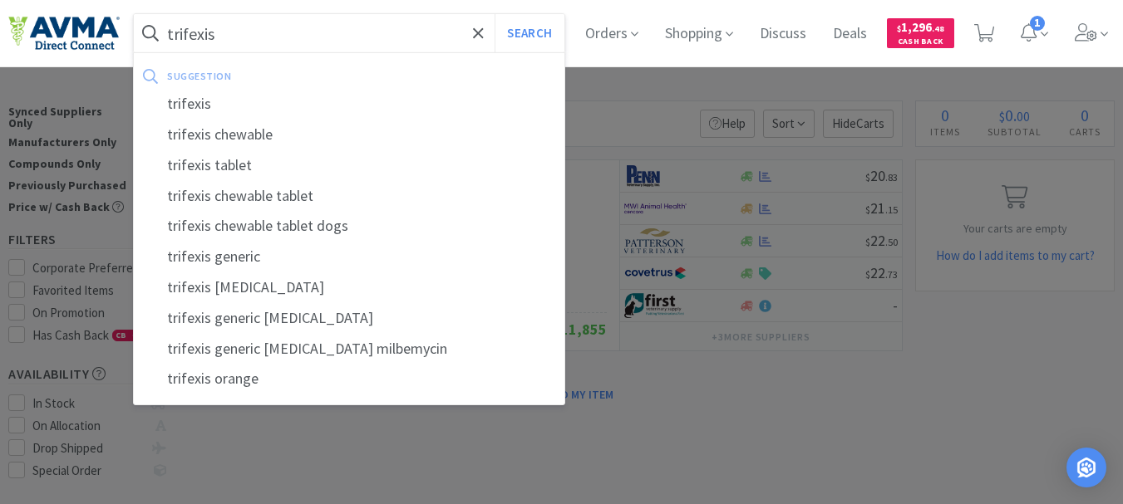
click at [494, 14] on button "Search" at bounding box center [528, 33] width 69 height 38
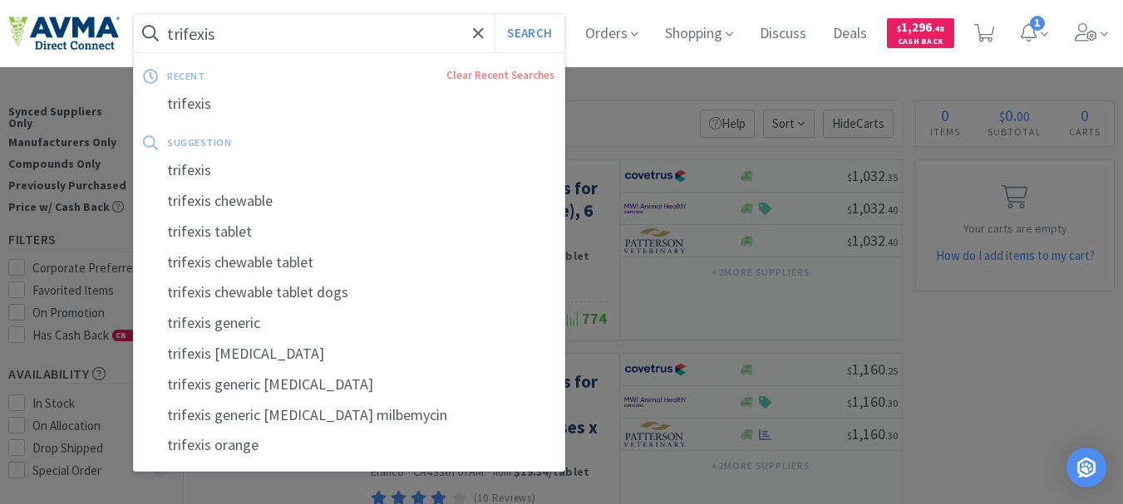
click at [258, 42] on input "trifexis" at bounding box center [349, 33] width 430 height 38
paste input "07261"
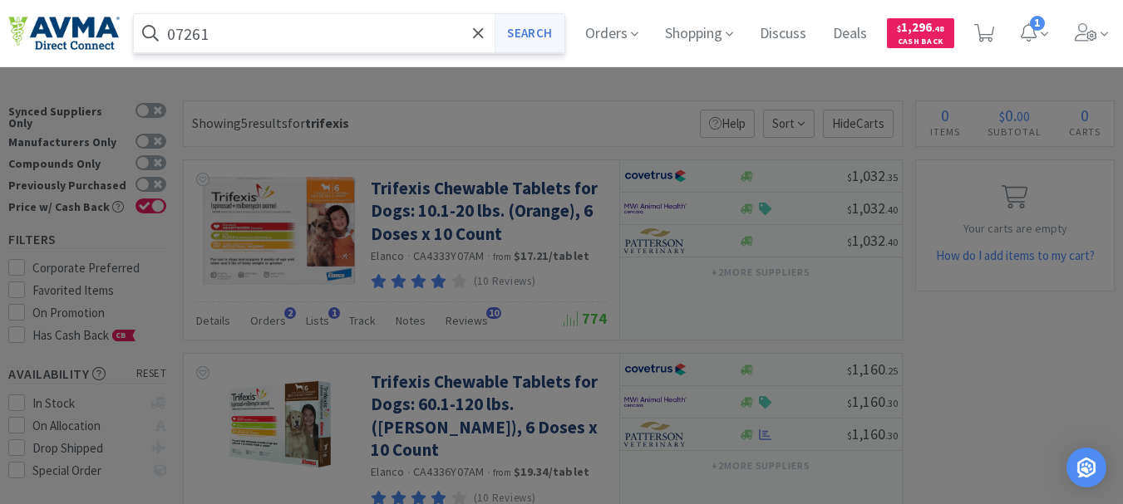
type input "07261"
click at [534, 22] on button "Search" at bounding box center [528, 33] width 69 height 38
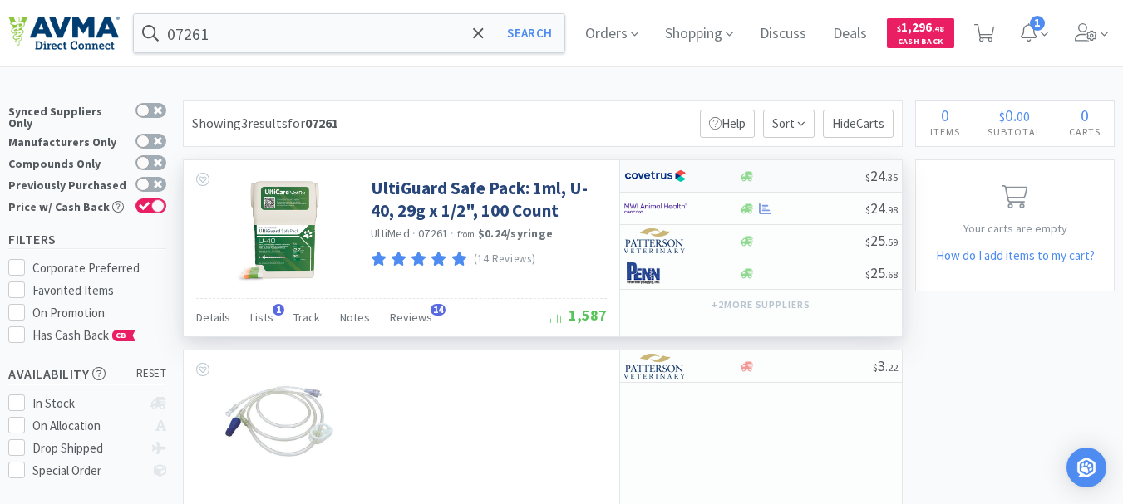
click at [664, 174] on img at bounding box center [655, 176] width 62 height 25
select select "1"
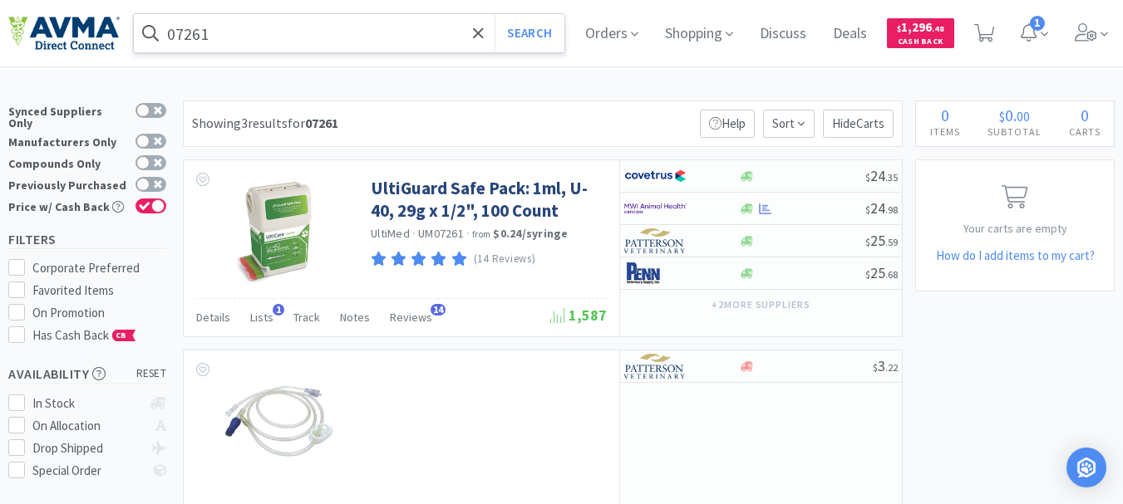
click at [313, 33] on input "07261" at bounding box center [349, 33] width 430 height 38
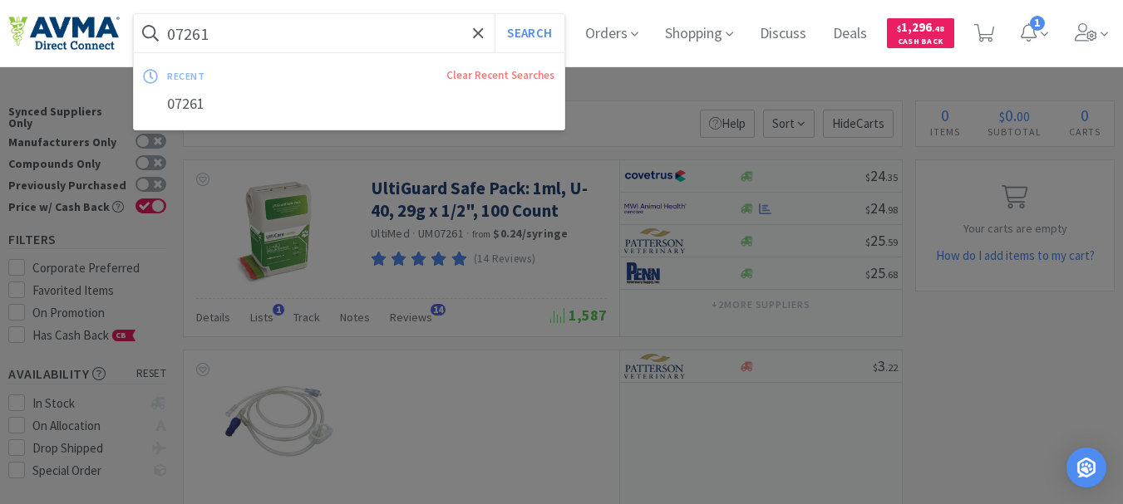
paste input "PVS72212"
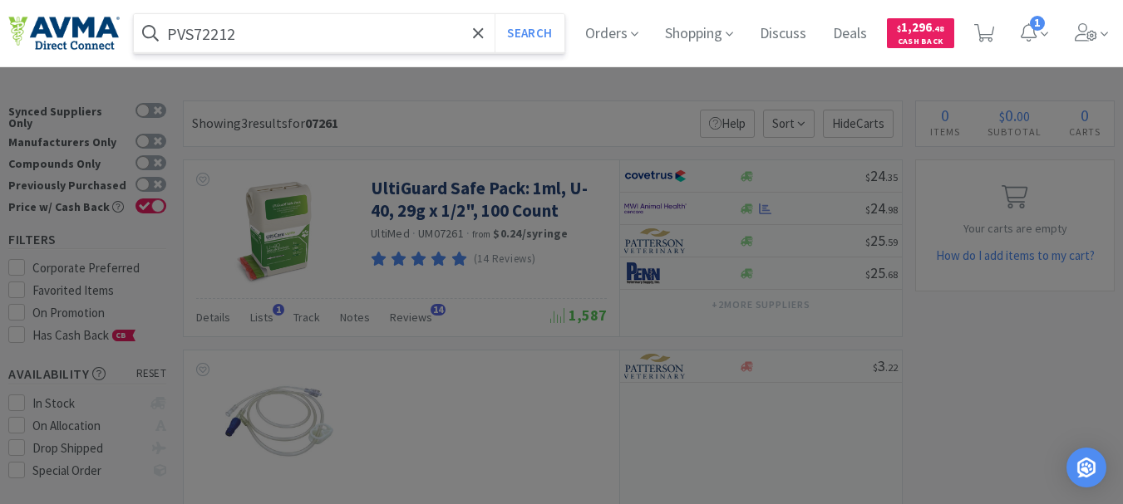
type input "PVS72212"
click at [494, 14] on button "Search" at bounding box center [528, 33] width 69 height 38
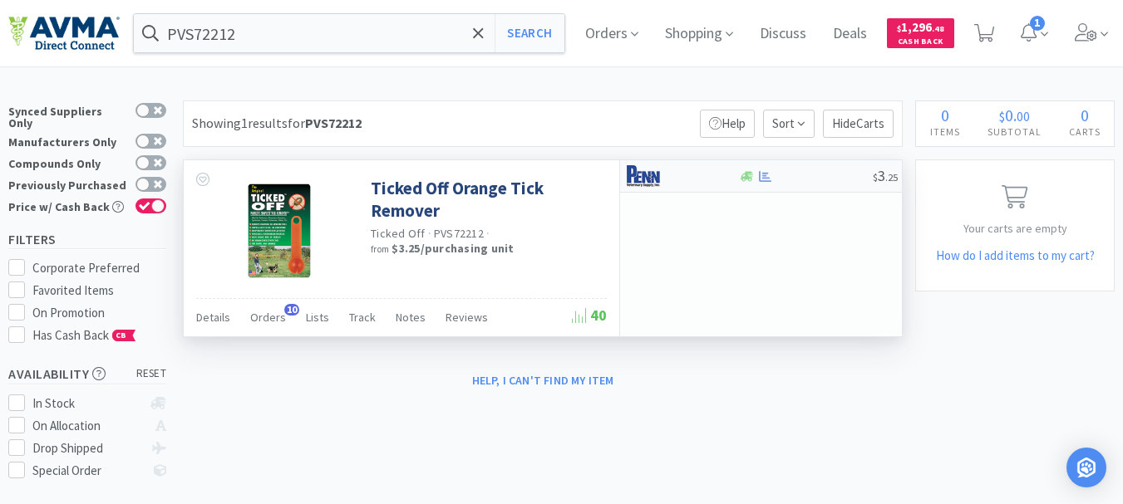
click at [649, 177] on img at bounding box center [655, 176] width 62 height 25
select select "1"
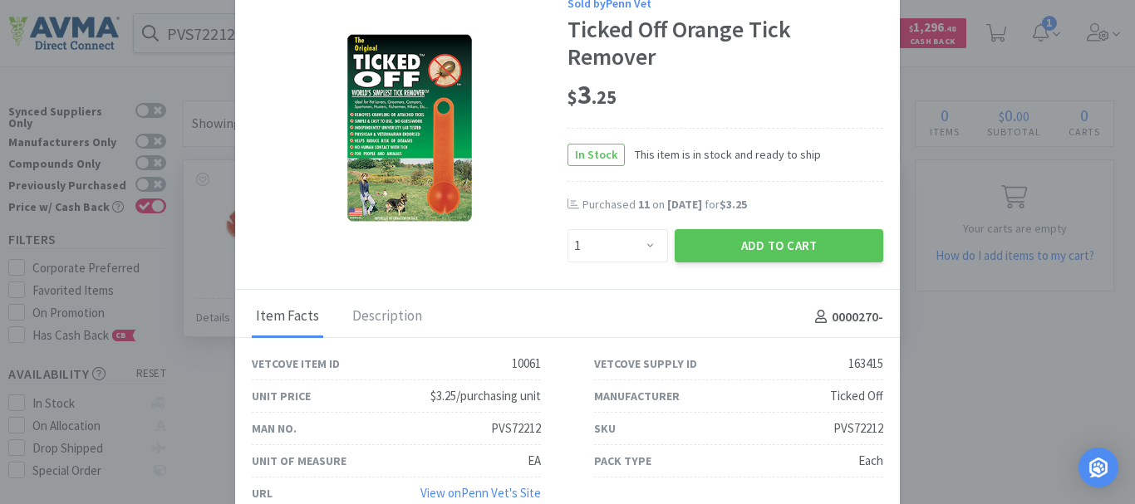
click at [507, 256] on div "Sold by Penn Vet Ticked Off Orange Tick Remover $ 3 . 25 In Stock This item is …" at bounding box center [567, 134] width 665 height 313
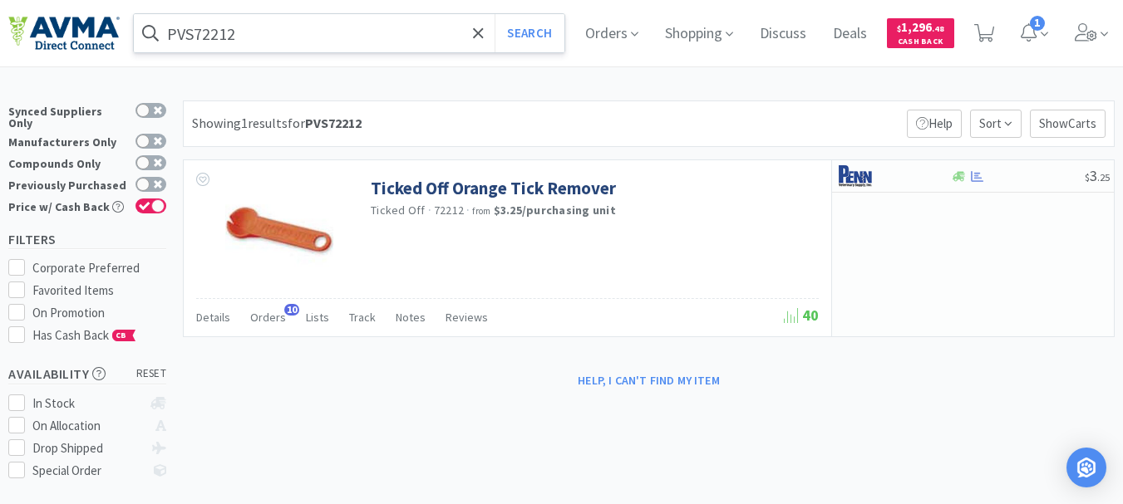
click at [297, 22] on input "PVS72212" at bounding box center [349, 33] width 430 height 38
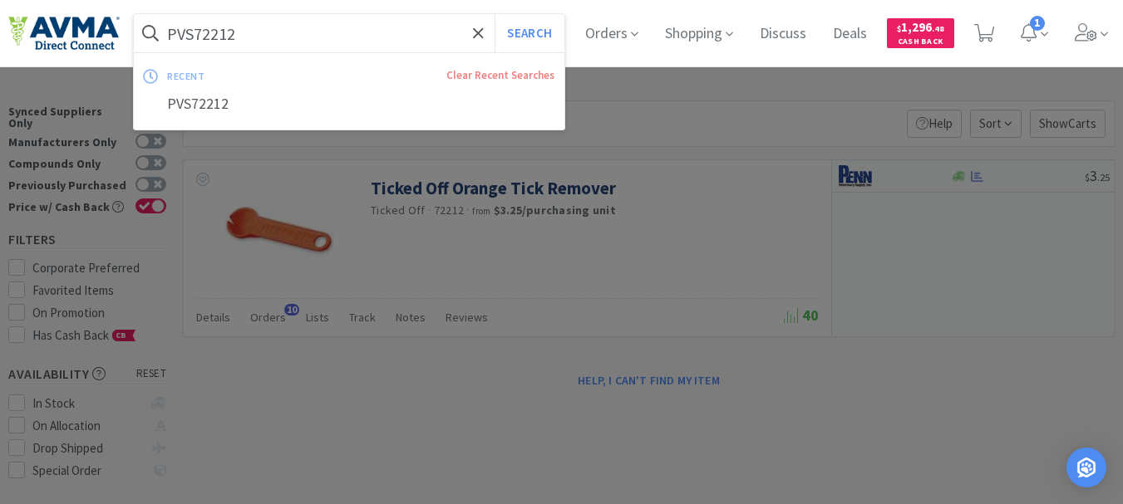
paste input "009895"
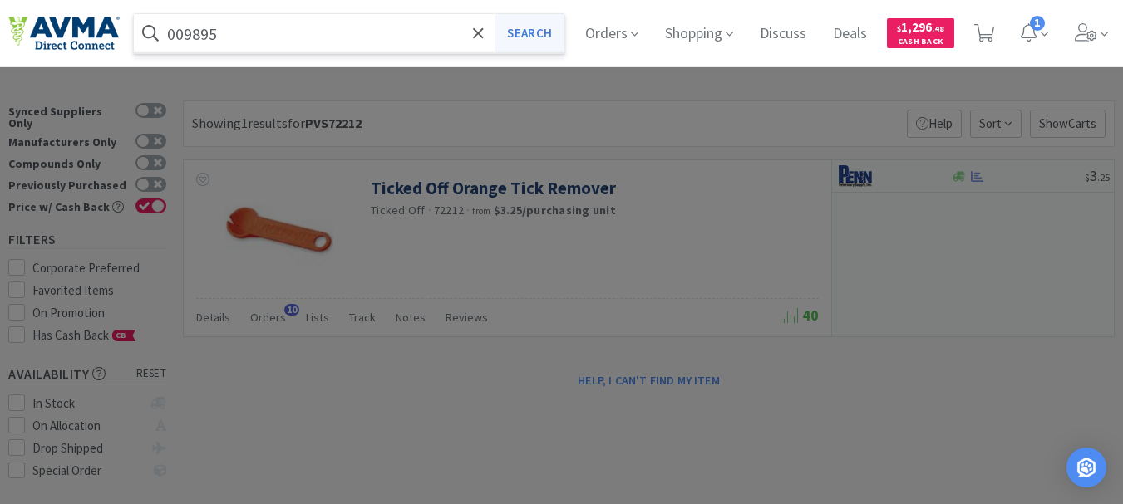
type input "009895"
click at [524, 32] on button "Search" at bounding box center [528, 33] width 69 height 38
